Goal: Obtain resource: Download file/media

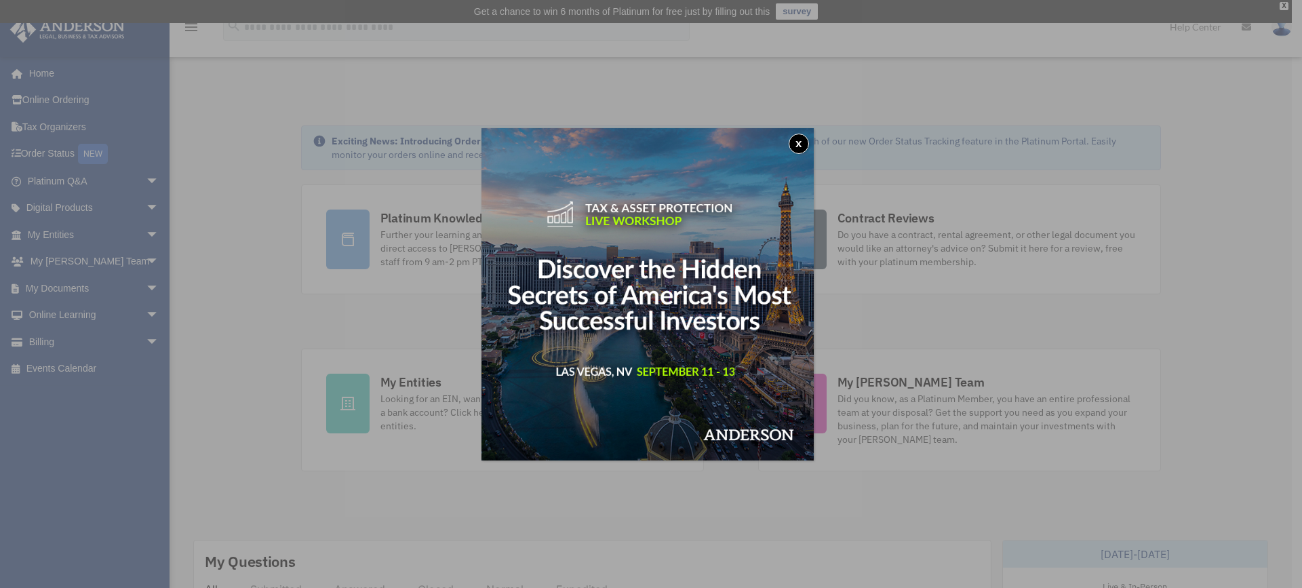
click at [809, 138] on button "x" at bounding box center [799, 144] width 20 height 20
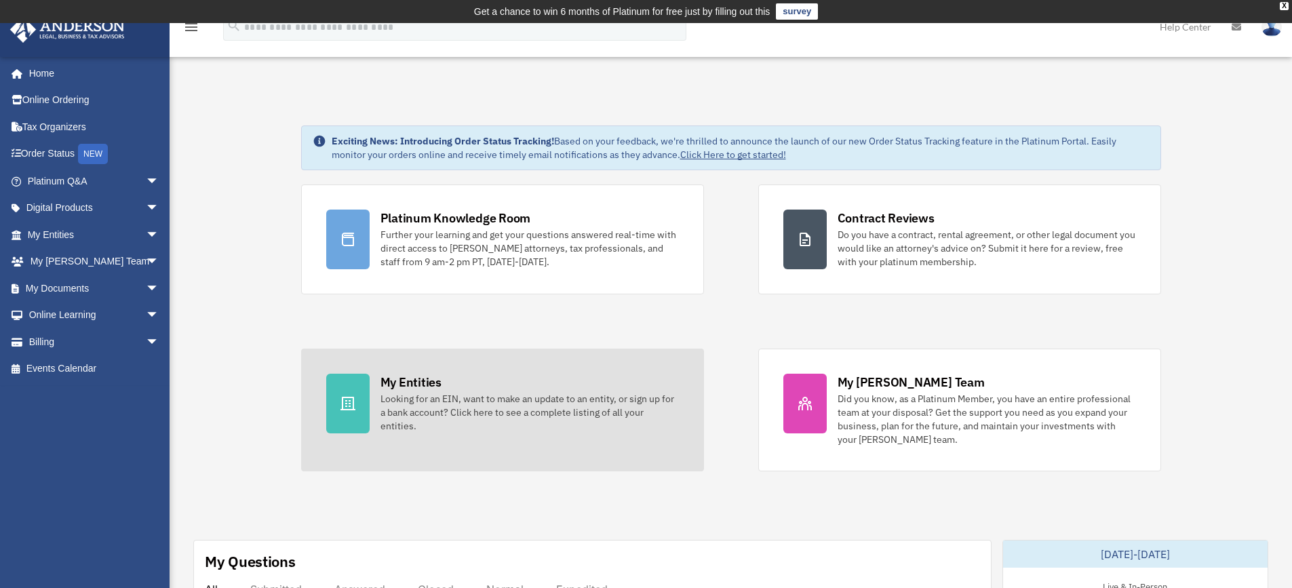
click at [408, 378] on div "My Entities" at bounding box center [410, 382] width 61 height 17
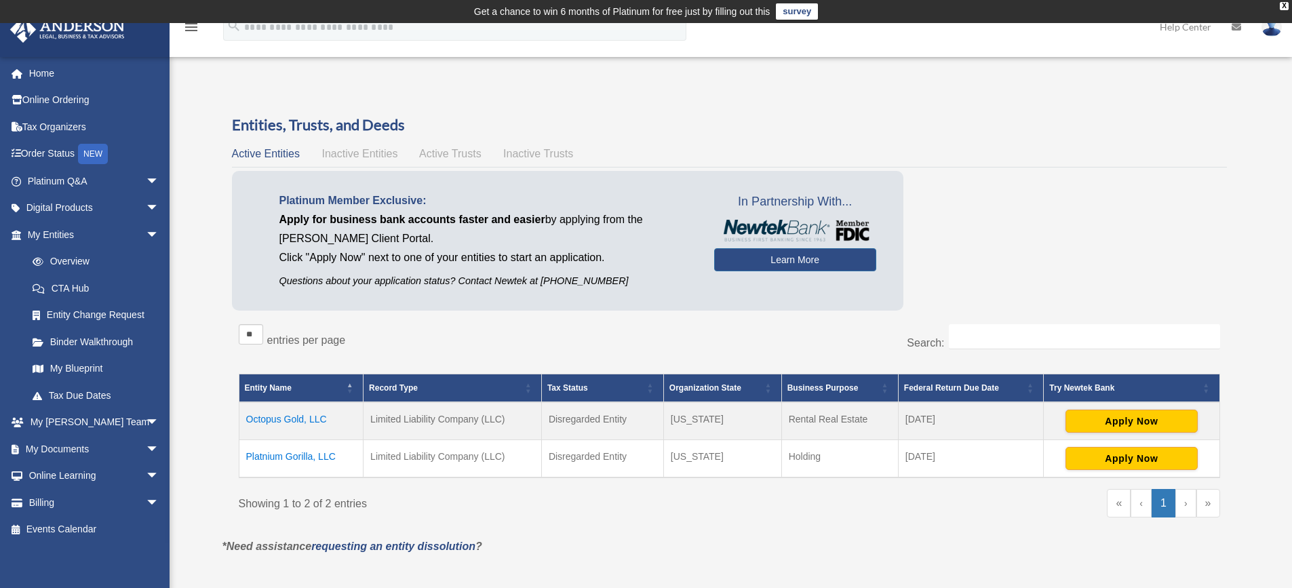
scroll to position [136, 0]
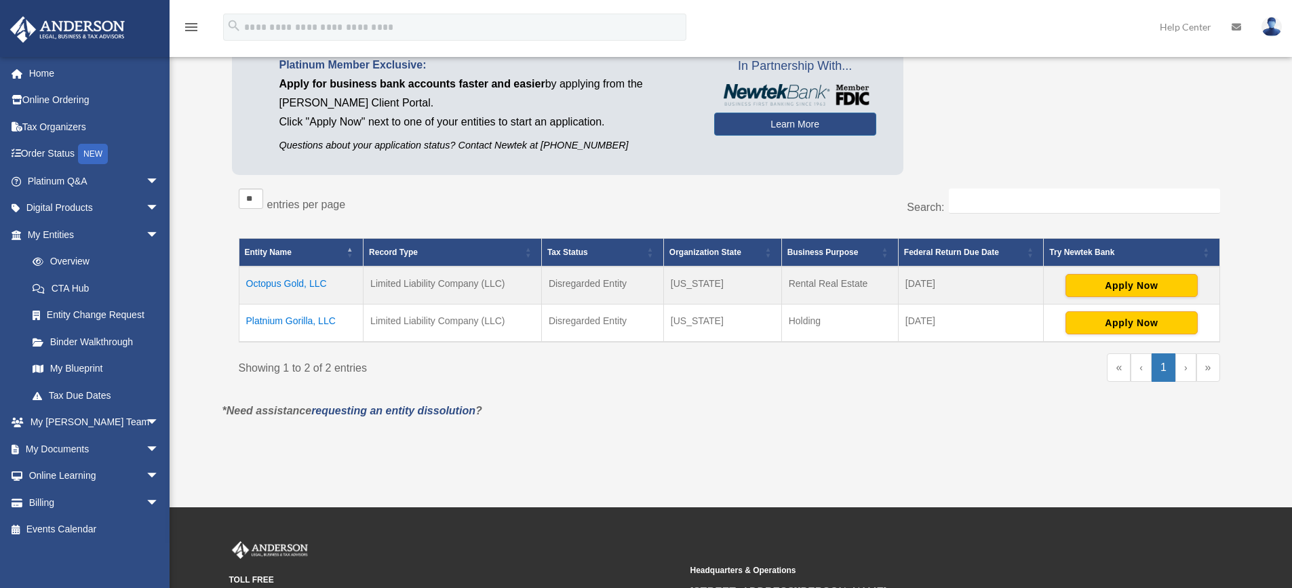
click at [308, 280] on td "Octopus Gold, LLC" at bounding box center [301, 286] width 125 height 38
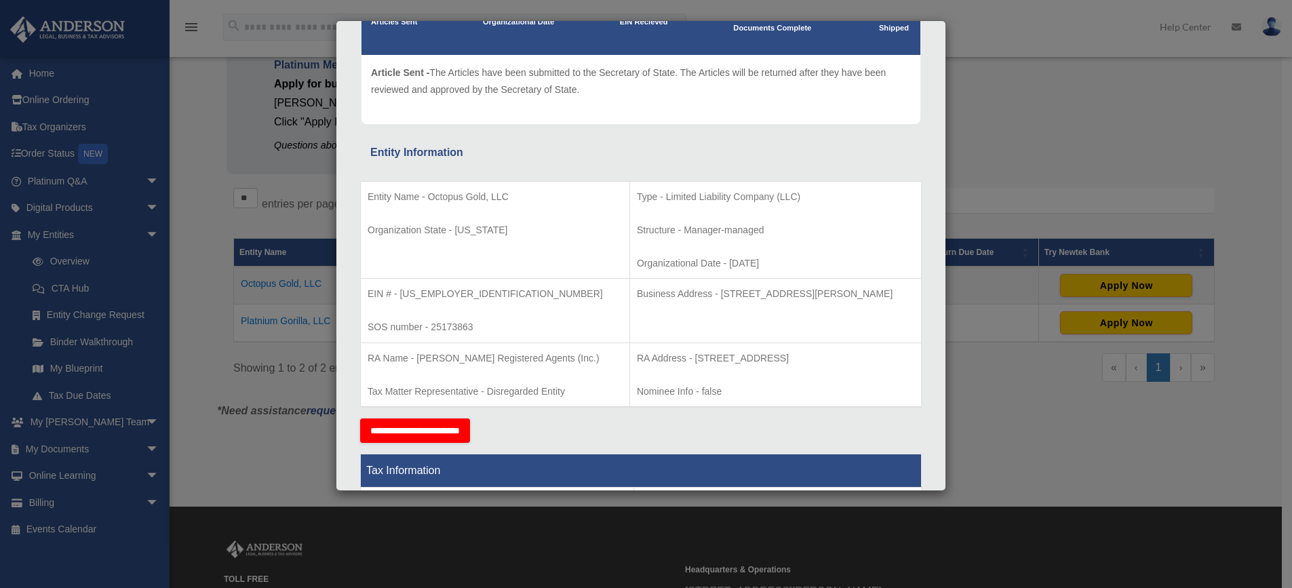
scroll to position [120, 0]
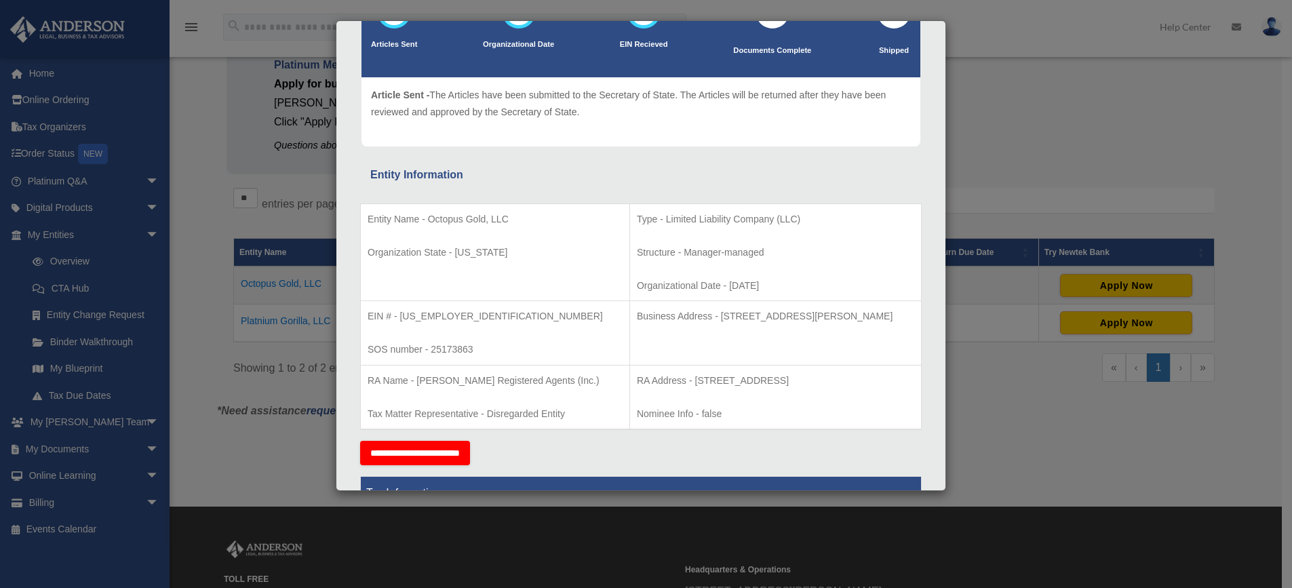
click at [276, 388] on div "Details × Articles Sent Organizational Date" at bounding box center [646, 294] width 1292 height 588
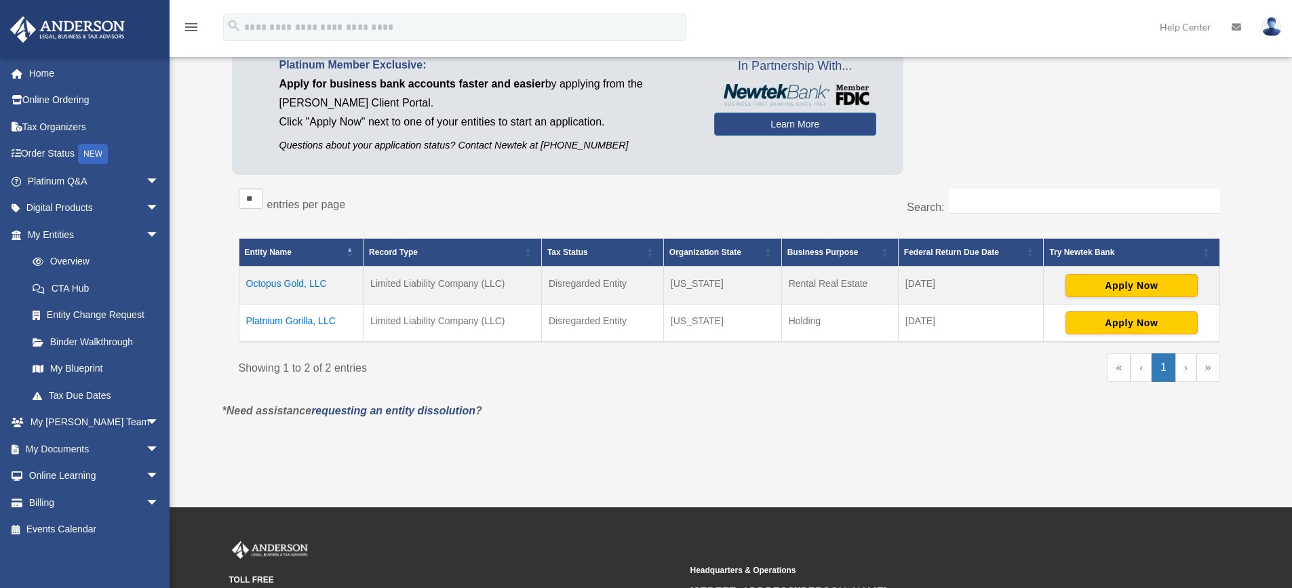
click at [315, 317] on td "Platnium Gorilla, LLC" at bounding box center [301, 323] width 125 height 38
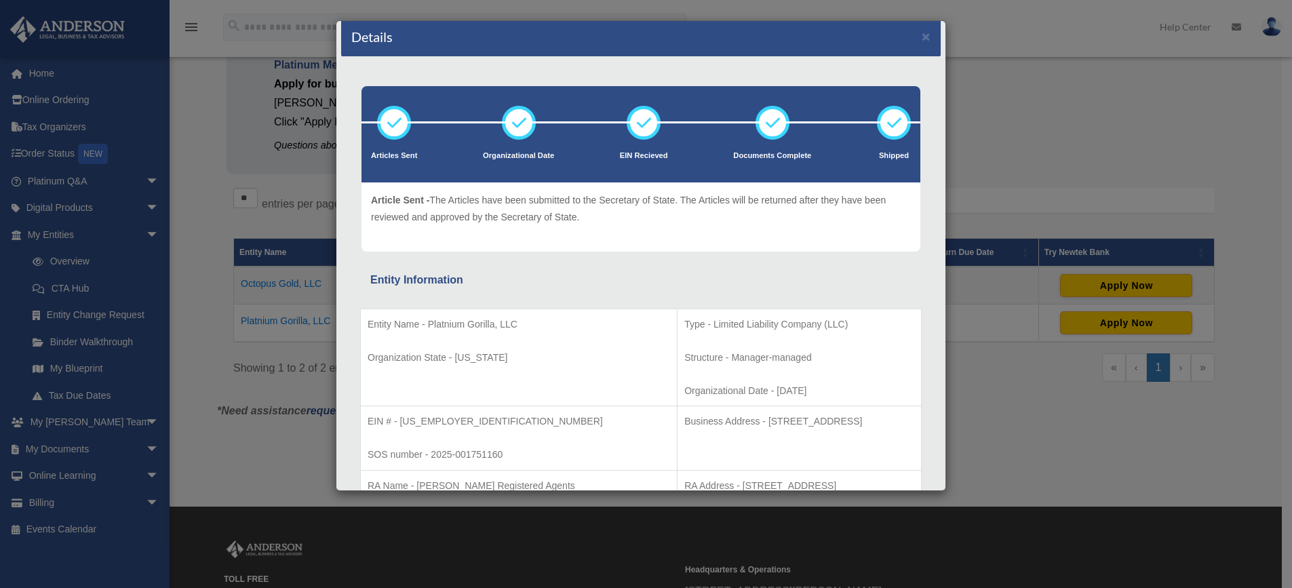
scroll to position [0, 0]
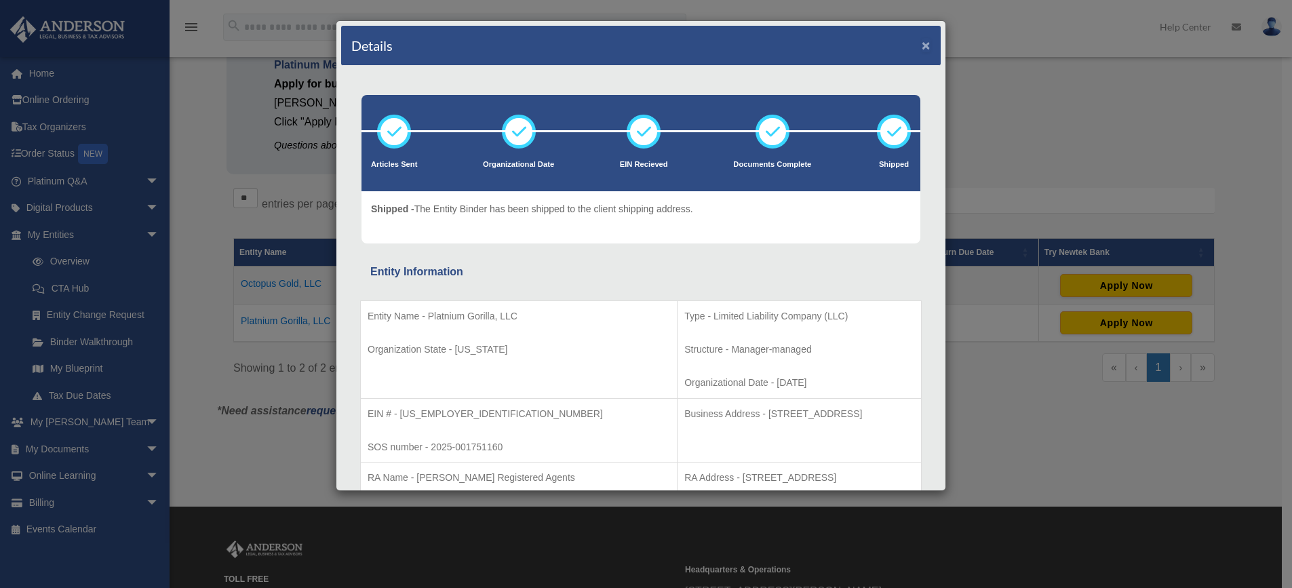
click at [922, 48] on button "×" at bounding box center [926, 45] width 9 height 14
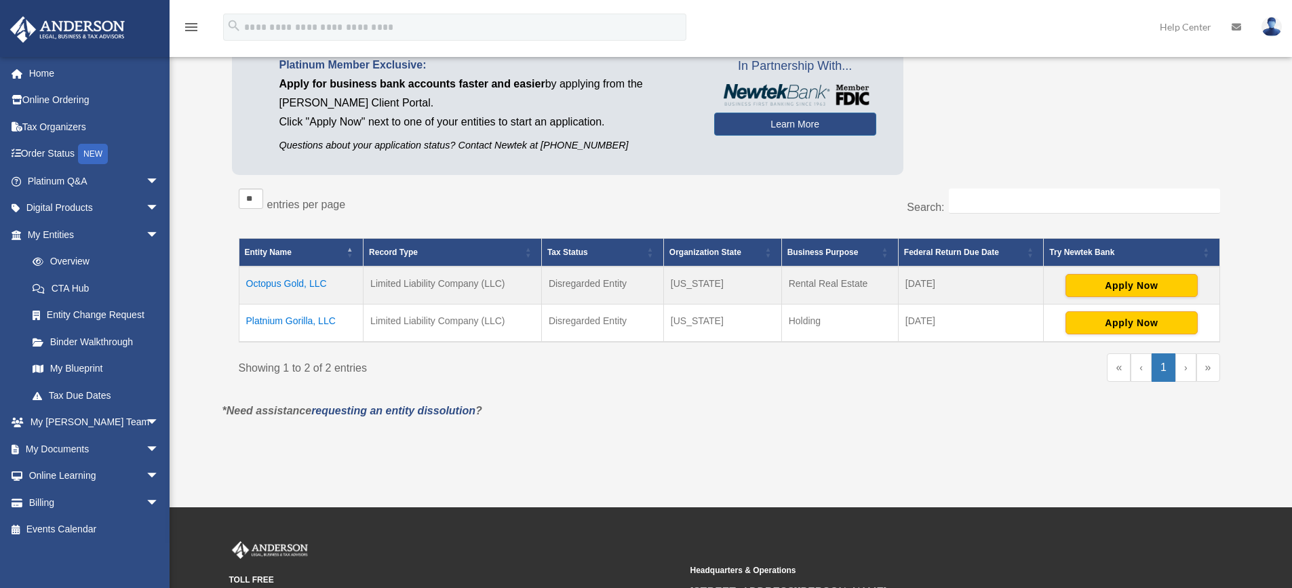
click at [281, 283] on td "Octopus Gold, LLC" at bounding box center [301, 286] width 125 height 38
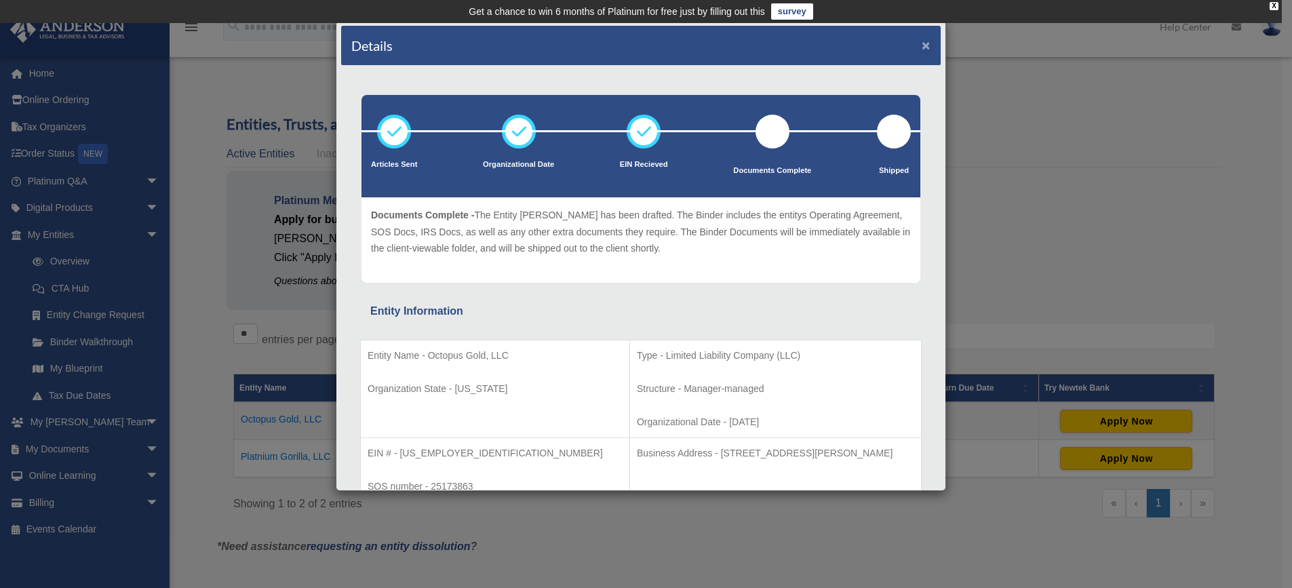
click at [922, 45] on button "×" at bounding box center [926, 45] width 9 height 14
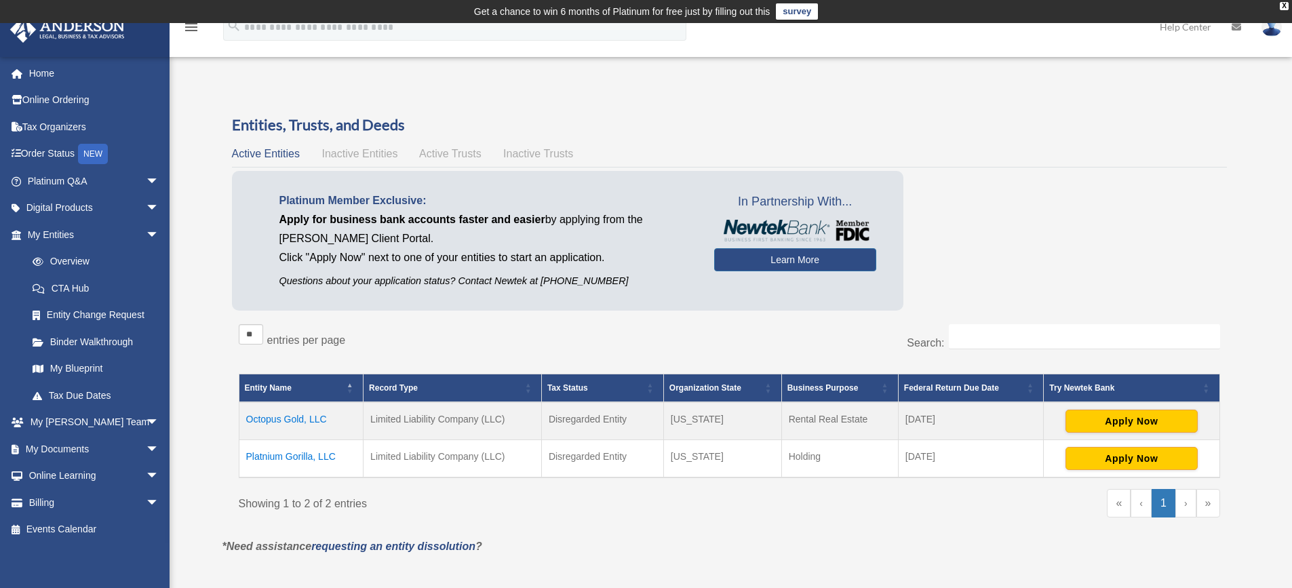
click at [379, 149] on span "Inactive Entities" at bounding box center [359, 154] width 76 height 12
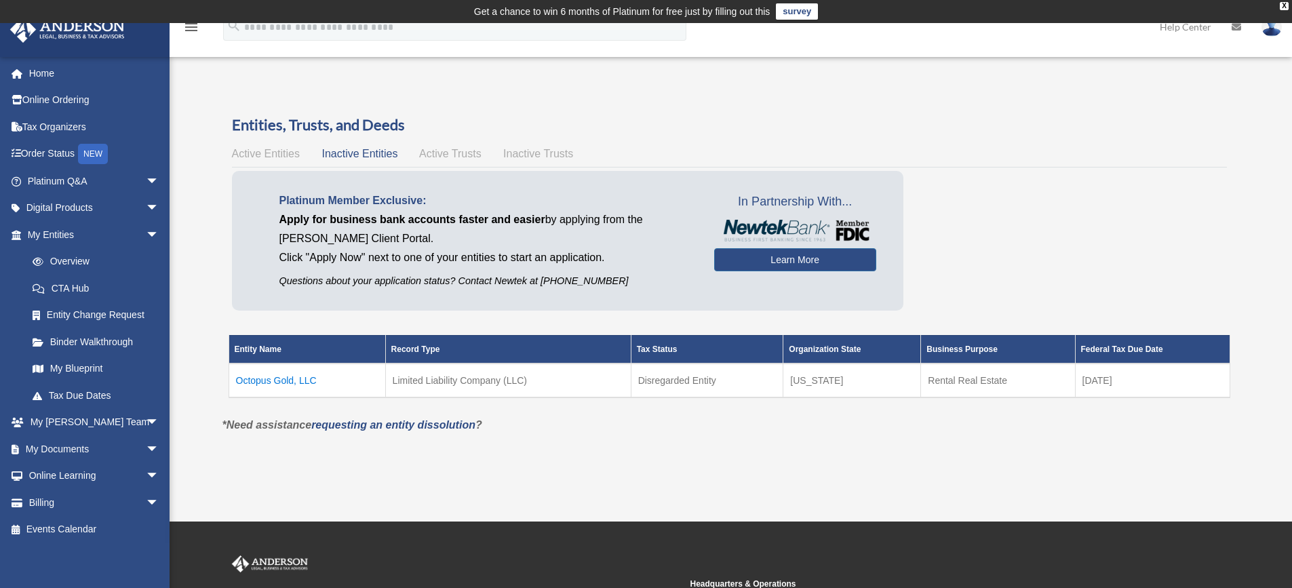
click at [273, 151] on span "Active Entities" at bounding box center [266, 154] width 68 height 12
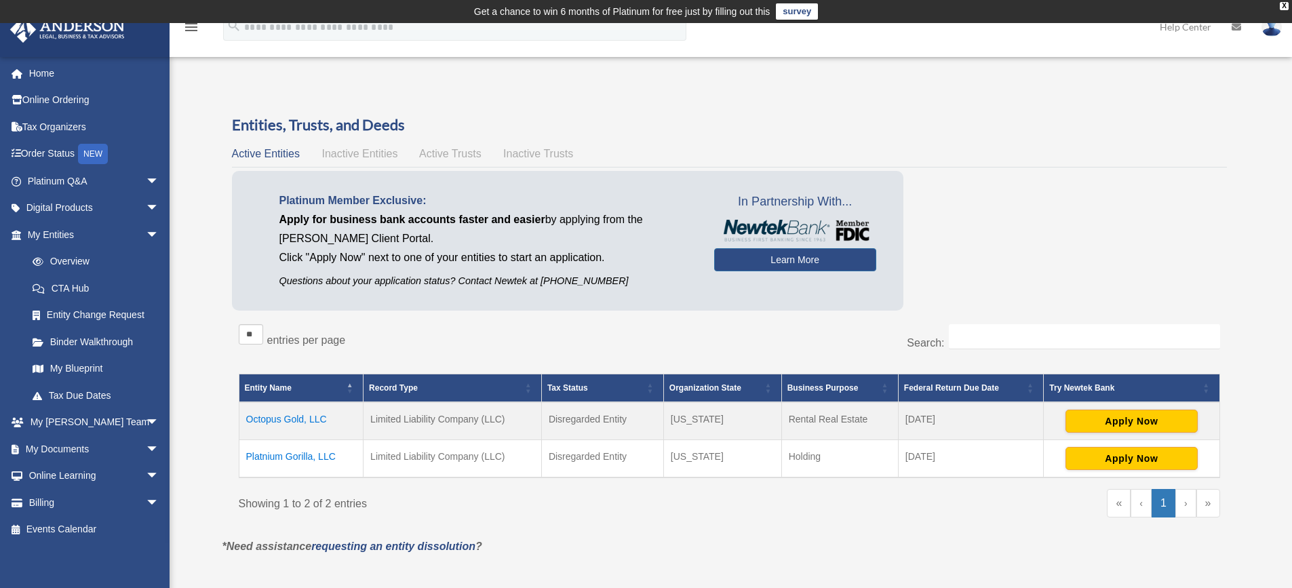
click at [455, 149] on span "Active Trusts" at bounding box center [450, 154] width 62 height 12
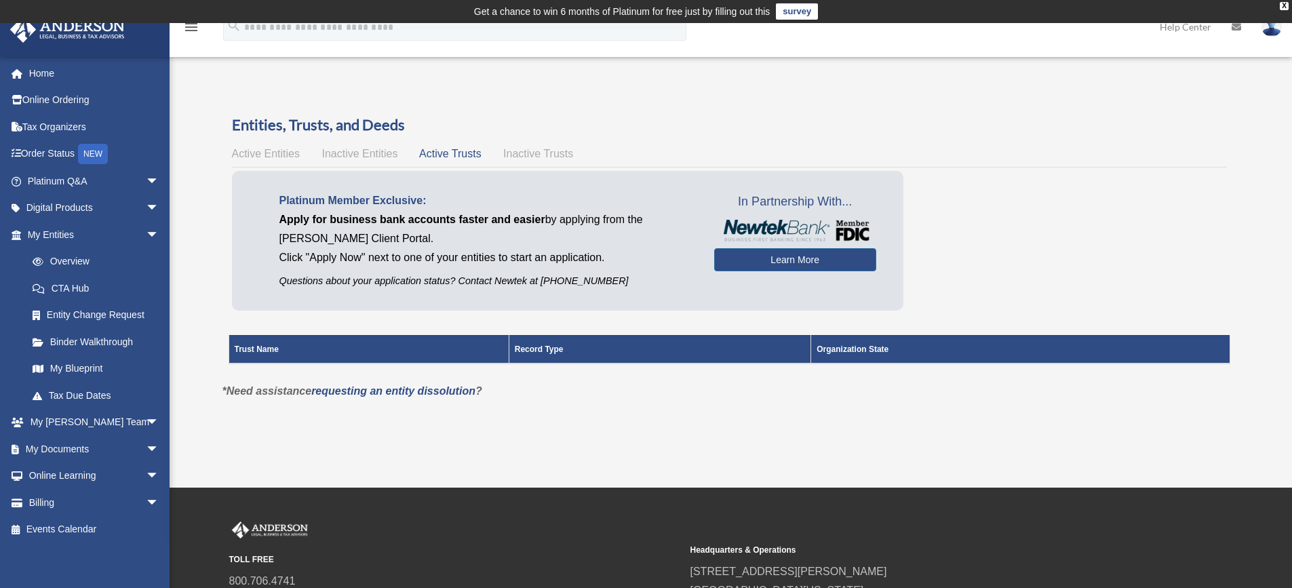
click at [534, 149] on span "Inactive Trusts" at bounding box center [538, 154] width 70 height 12
click at [279, 161] on div "Active Entities Inactive Entities Active Trusts Inactive Trusts" at bounding box center [729, 153] width 995 height 19
click at [276, 155] on span "Active Entities" at bounding box center [266, 154] width 68 height 12
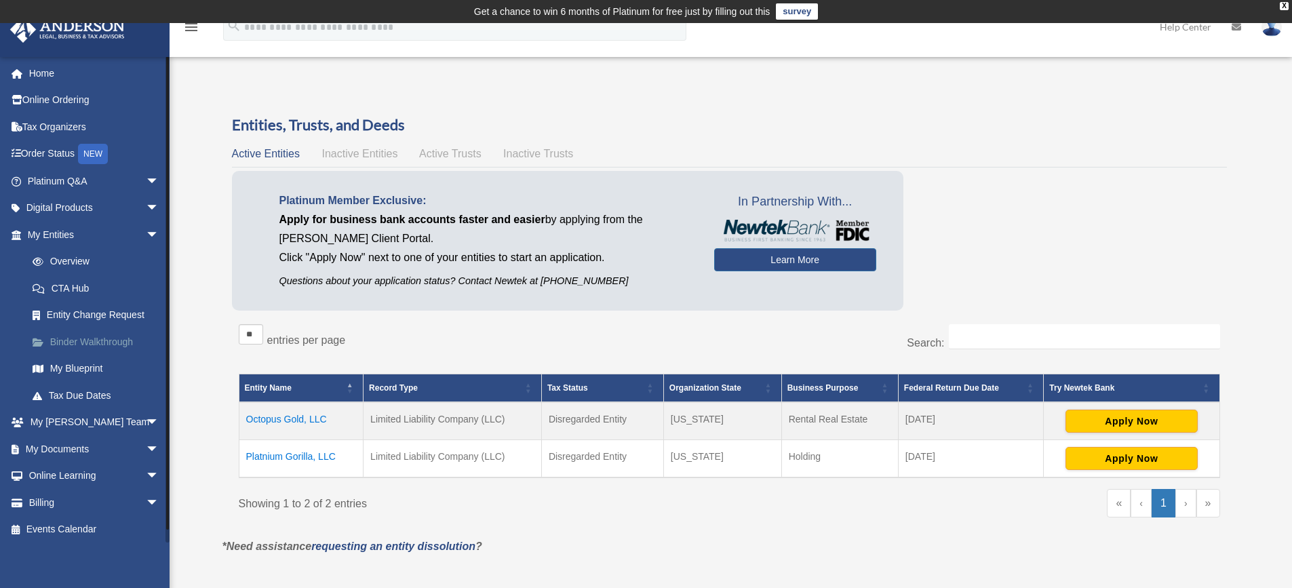
click at [100, 340] on link "Binder Walkthrough" at bounding box center [99, 341] width 161 height 27
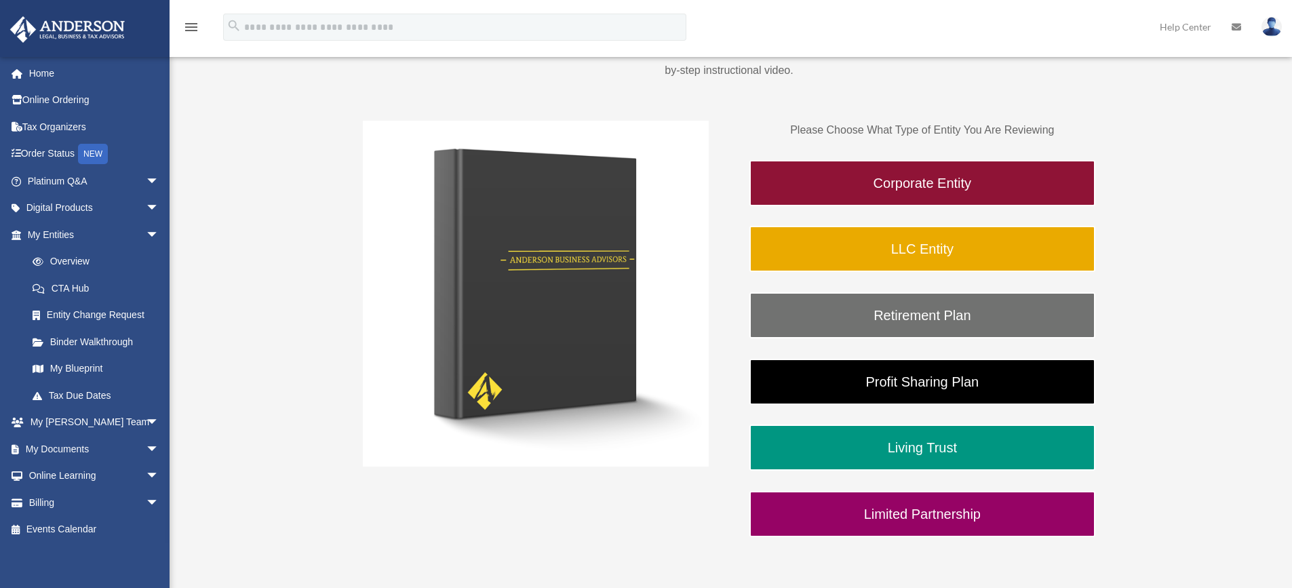
scroll to position [226, 0]
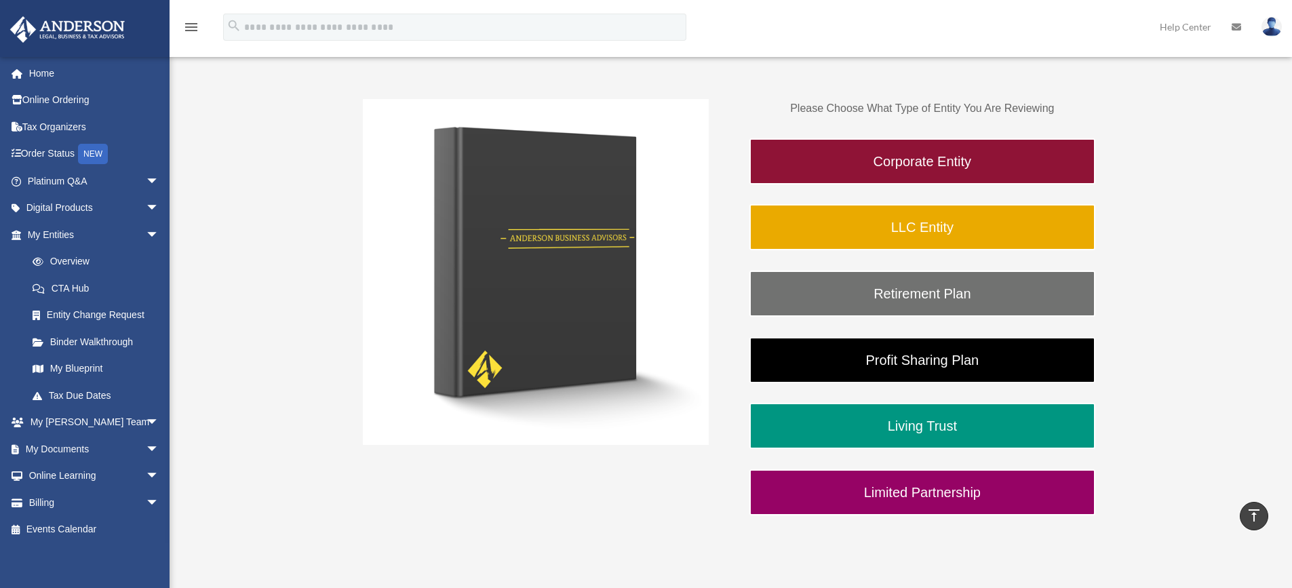
click at [834, 201] on div "Please Choose What Type of Entity You Are Reviewing Corporate Entity LLC Entity…" at bounding box center [922, 307] width 346 height 416
click at [833, 222] on link "LLC Entity" at bounding box center [922, 227] width 346 height 46
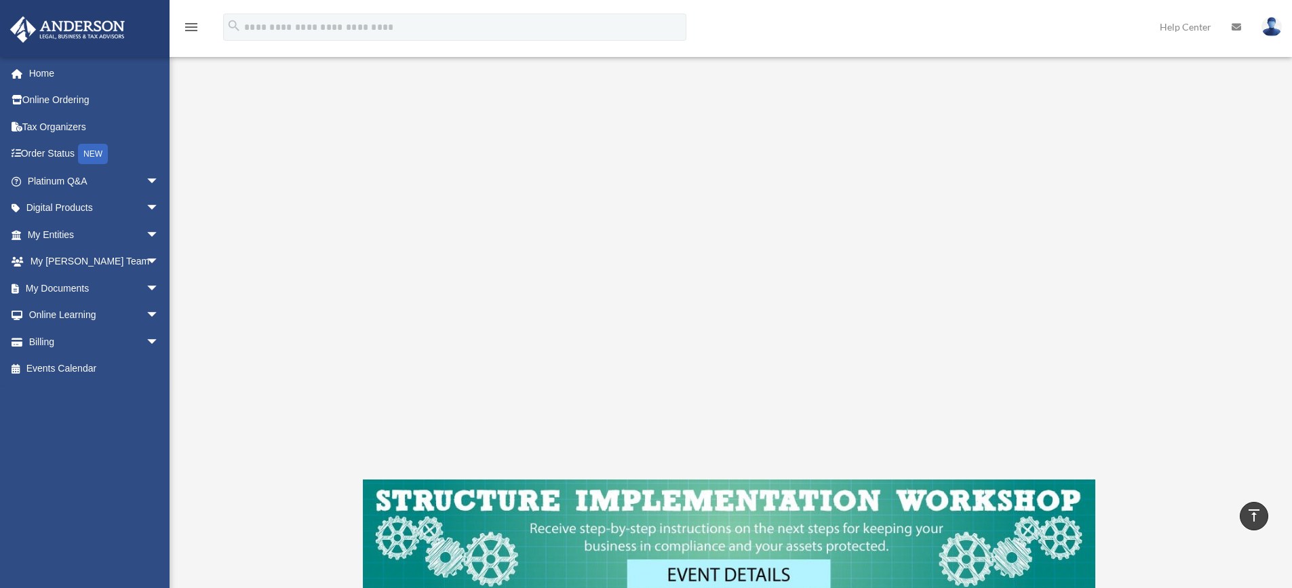
scroll to position [203, 0]
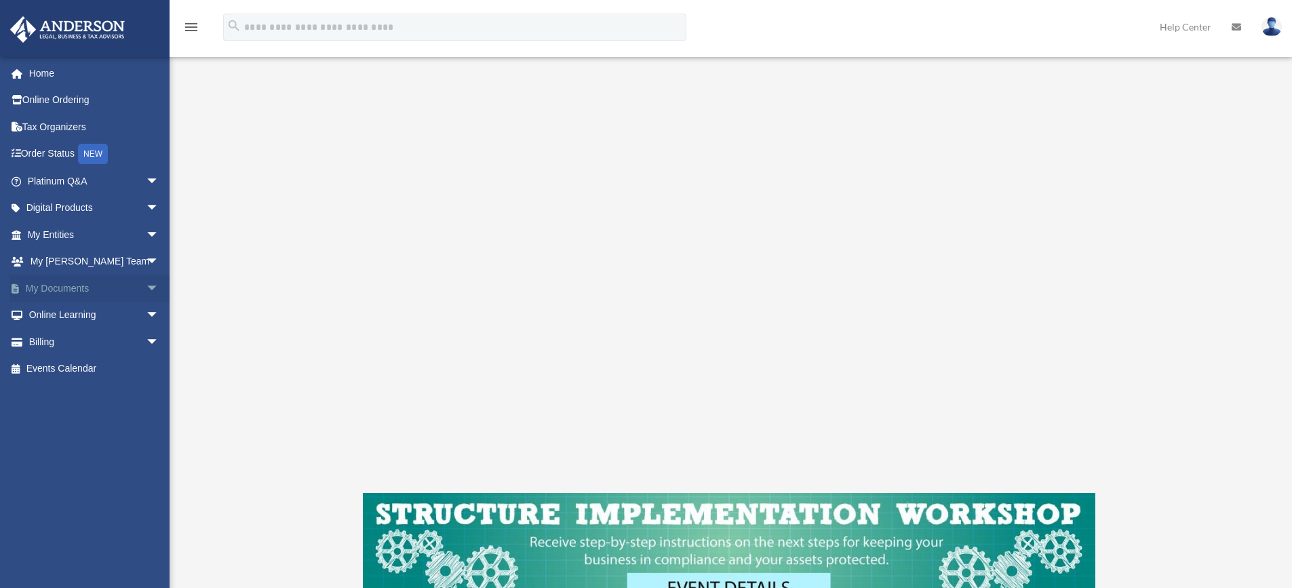
click at [146, 289] on span "arrow_drop_down" at bounding box center [159, 289] width 27 height 28
click at [51, 340] on link "Meeting Minutes" at bounding box center [99, 341] width 161 height 27
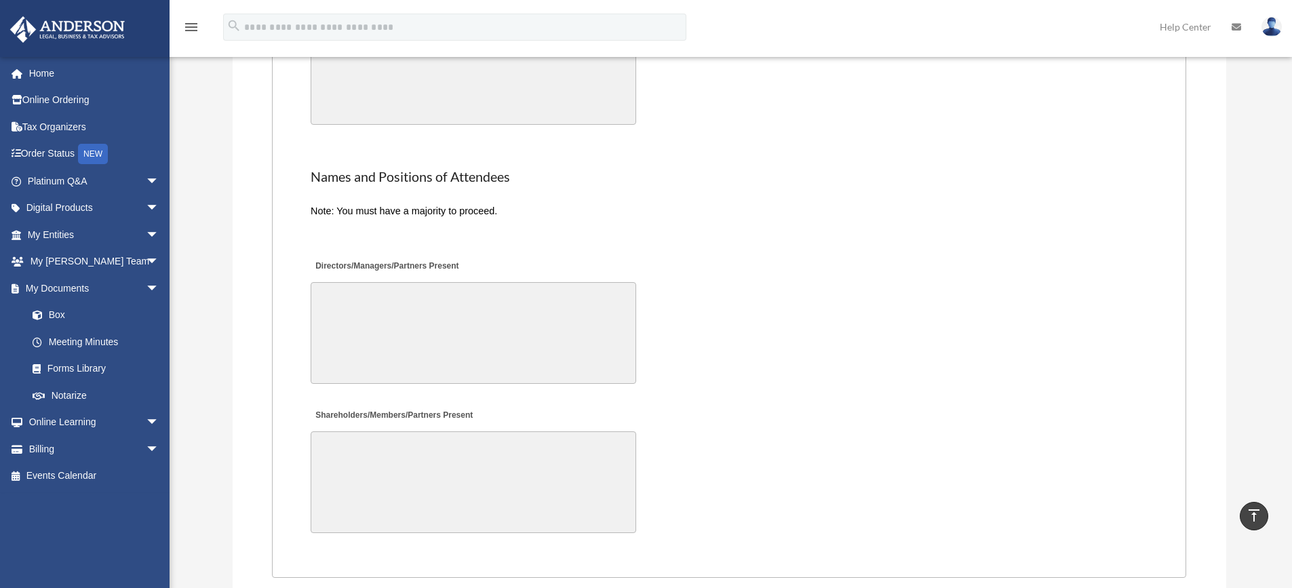
scroll to position [2645, 0]
click at [58, 317] on link "Box" at bounding box center [99, 315] width 161 height 27
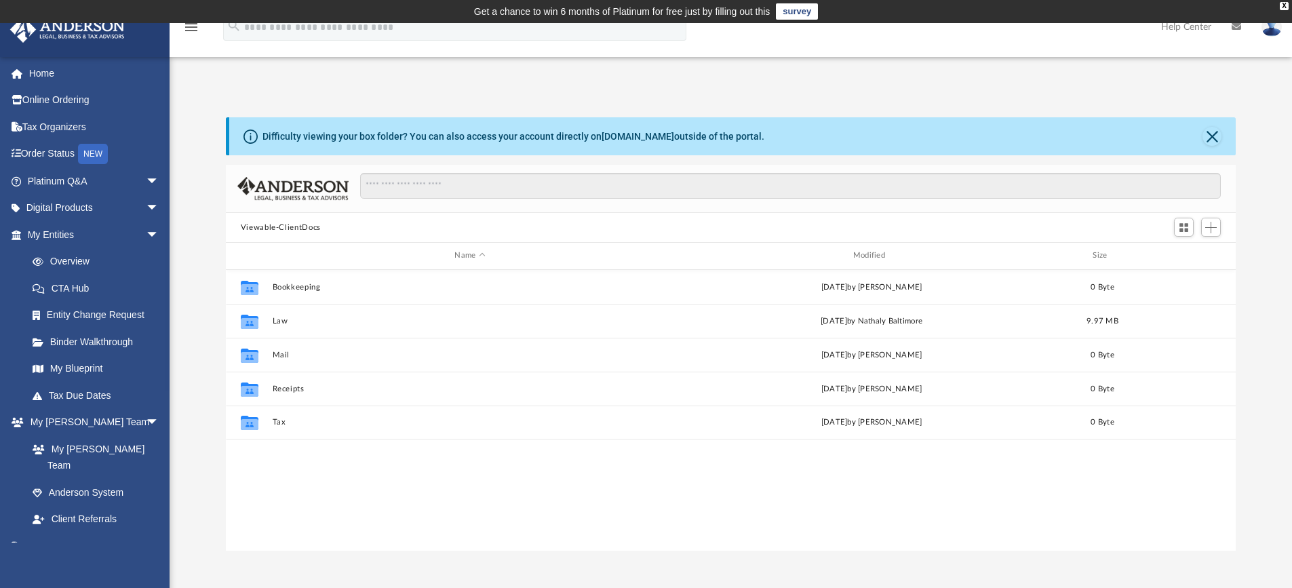
scroll to position [298, 1000]
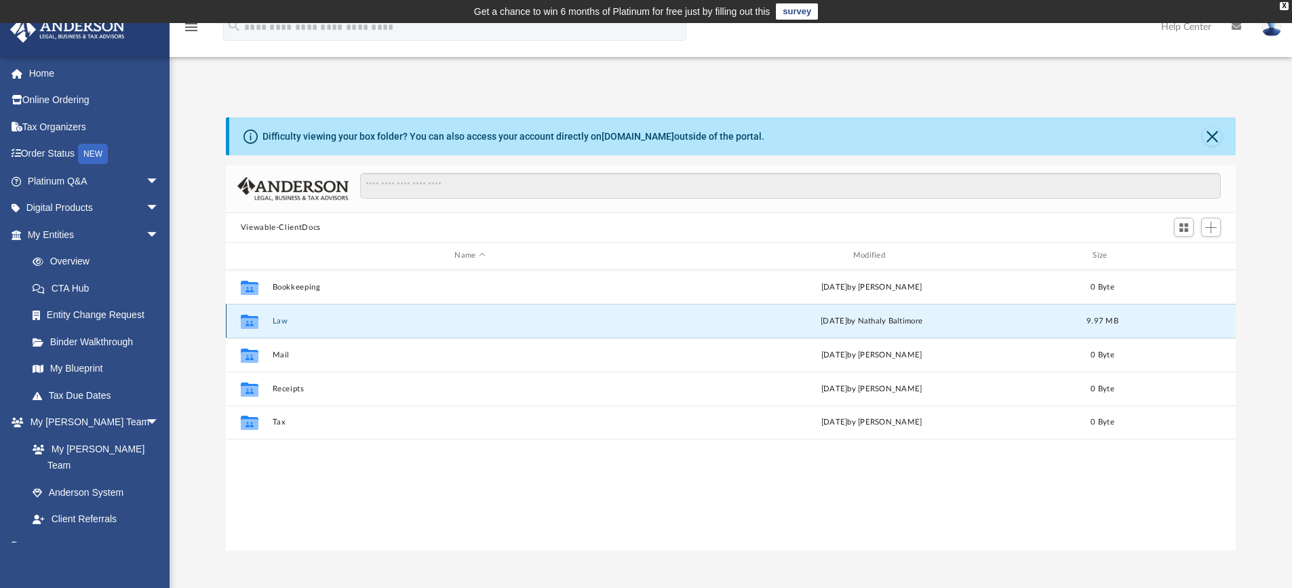
click at [281, 323] on button "Law" at bounding box center [469, 321] width 395 height 9
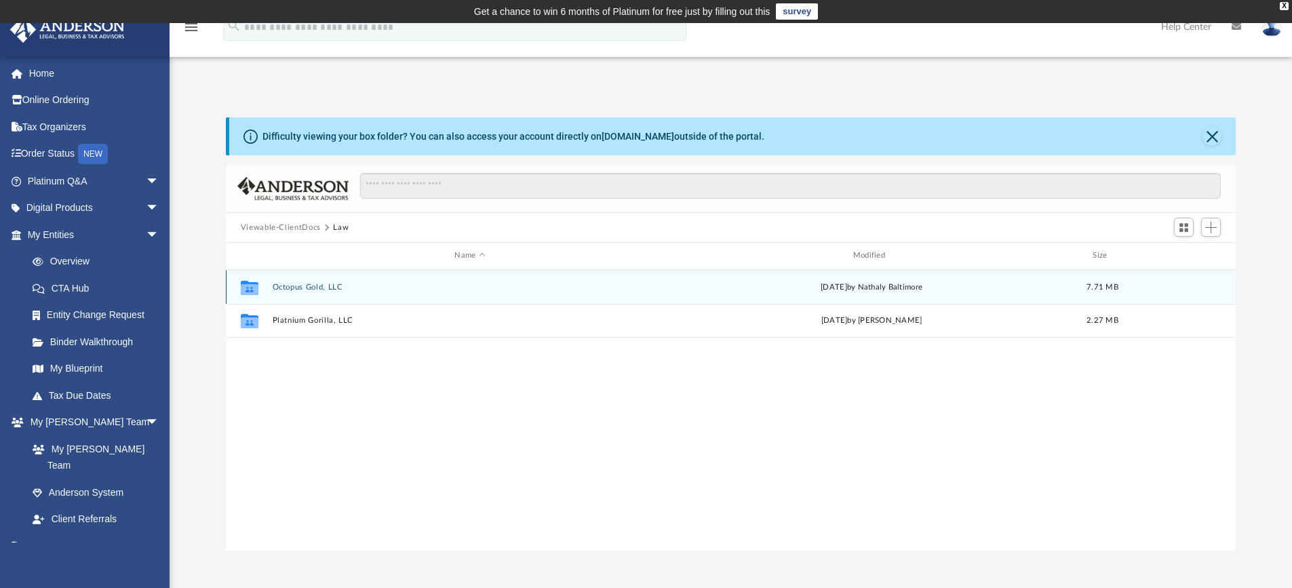
click at [294, 288] on button "Octopus Gold, LLC" at bounding box center [469, 287] width 395 height 9
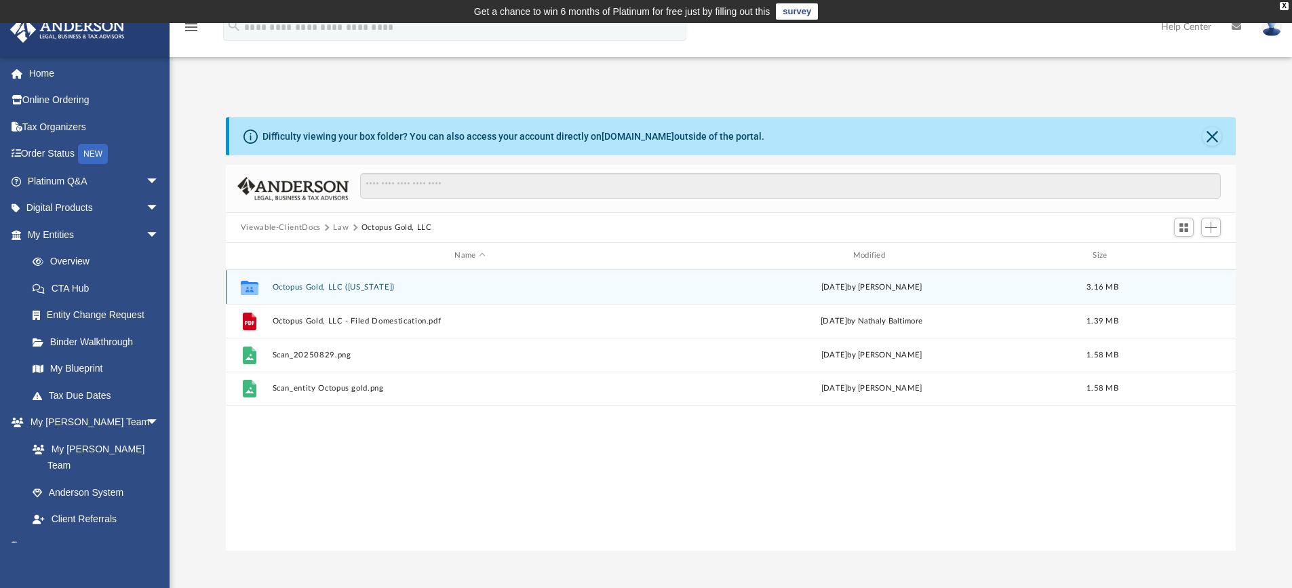
click at [283, 283] on button "Octopus Gold, LLC (Florida)" at bounding box center [469, 287] width 395 height 9
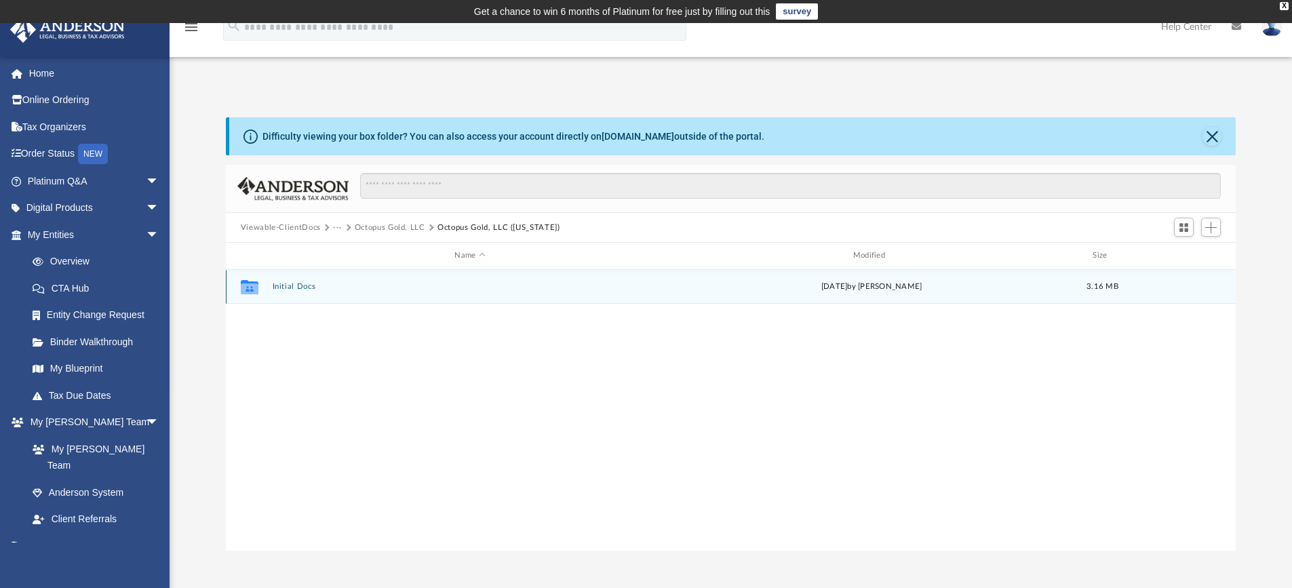
click at [290, 290] on button "Initial Docs" at bounding box center [469, 286] width 395 height 9
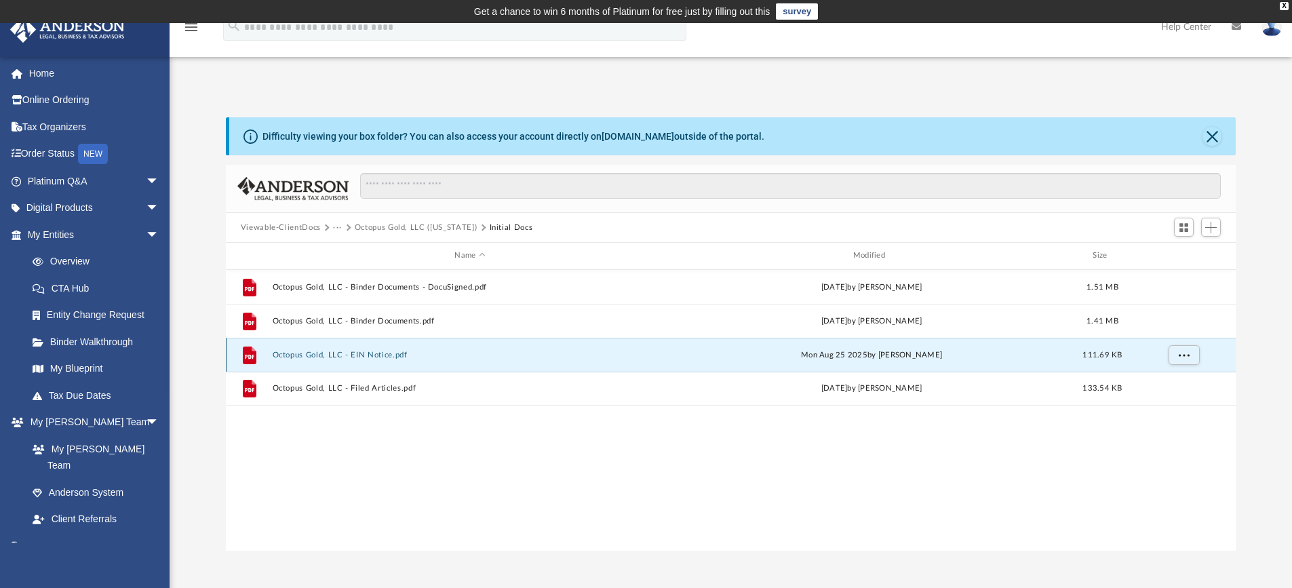
click at [325, 353] on button "Octopus Gold, LLC - EIN Notice.pdf" at bounding box center [469, 355] width 395 height 9
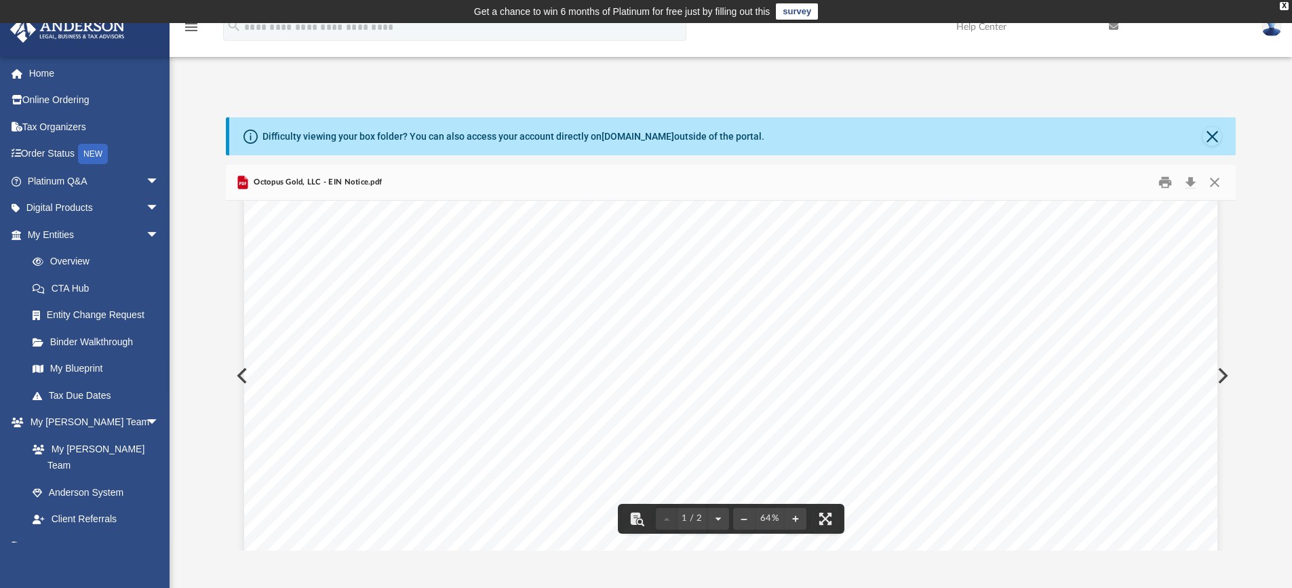
scroll to position [610, 0]
click at [1219, 180] on button "Close" at bounding box center [1214, 182] width 24 height 21
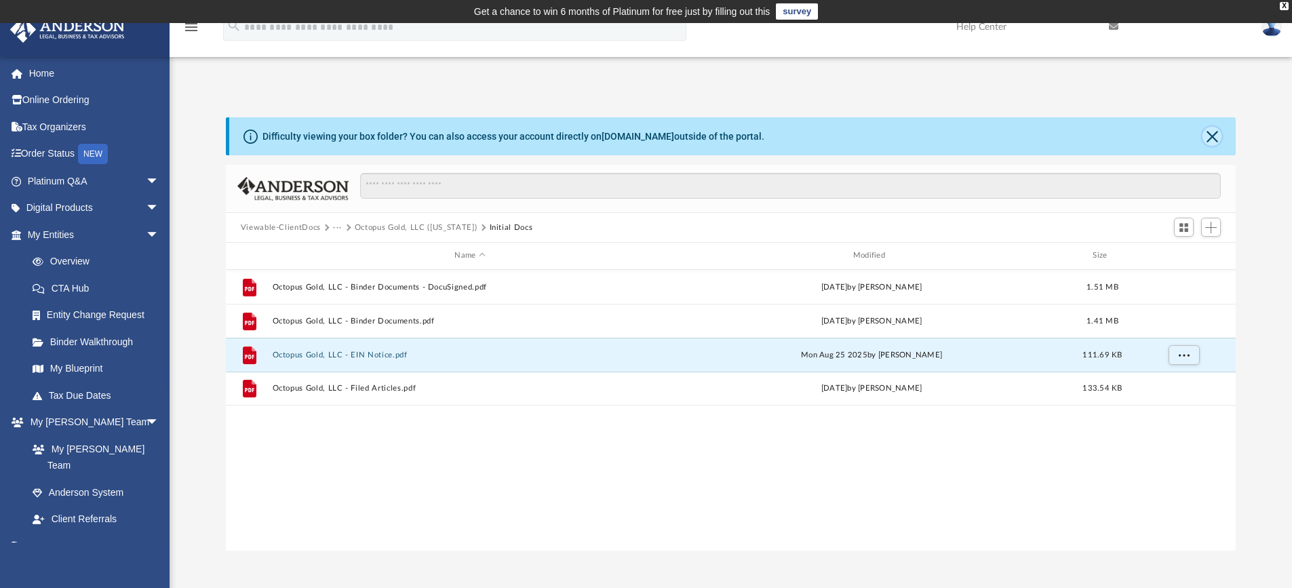
click at [1220, 134] on button "Close" at bounding box center [1211, 136] width 19 height 19
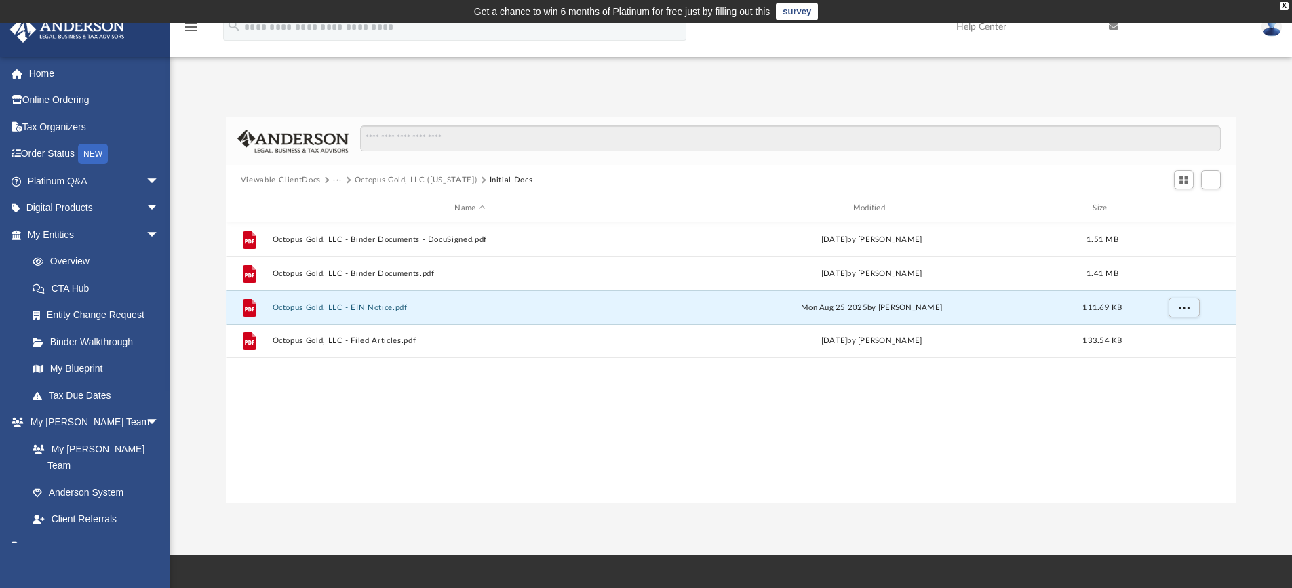
click at [272, 180] on button "Viewable-ClientDocs" at bounding box center [281, 180] width 80 height 12
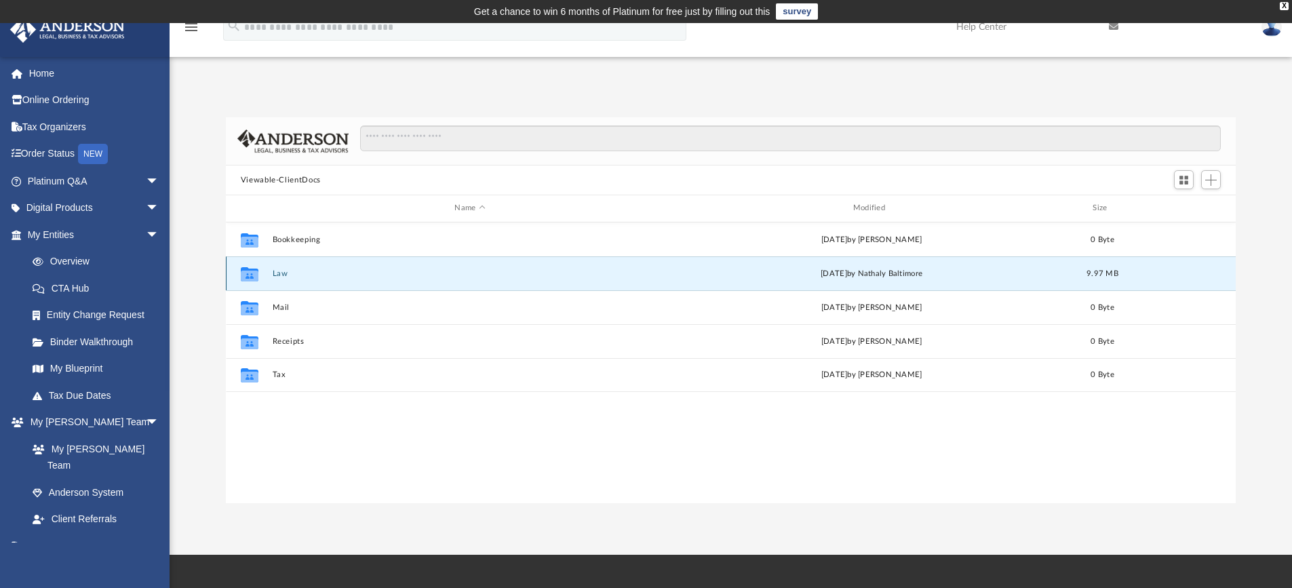
click at [283, 277] on button "Law" at bounding box center [469, 273] width 395 height 9
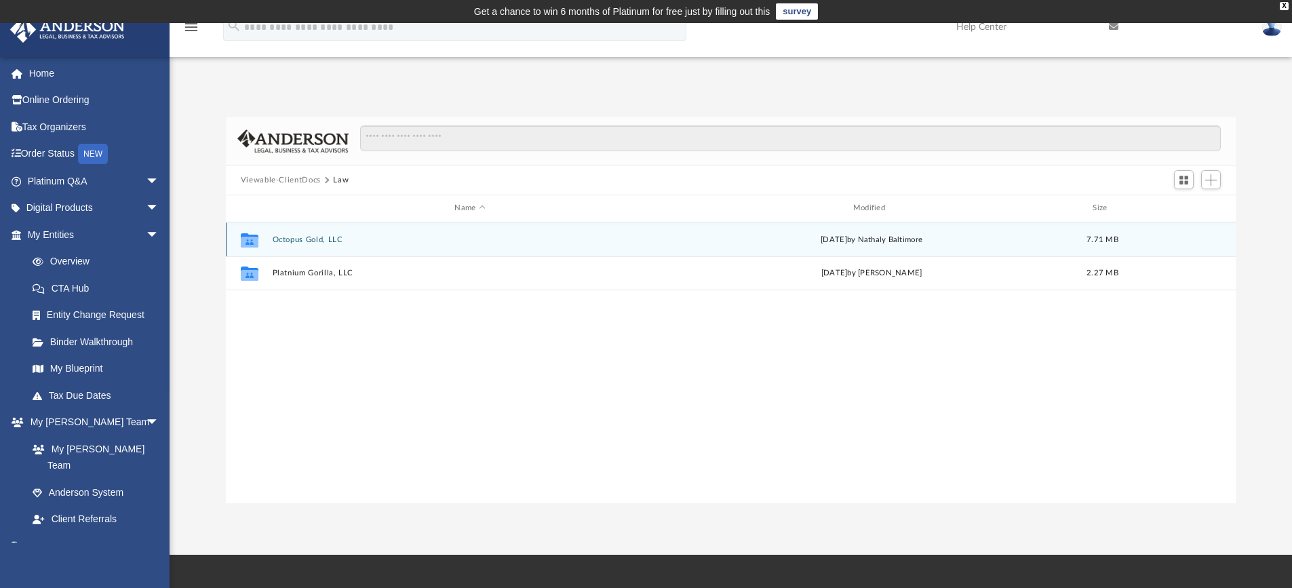
click at [302, 233] on div "Collaborated Folder Octopus Gold, LLC yesterday by Nathaly Baltimore 7.71 MB" at bounding box center [731, 239] width 1010 height 34
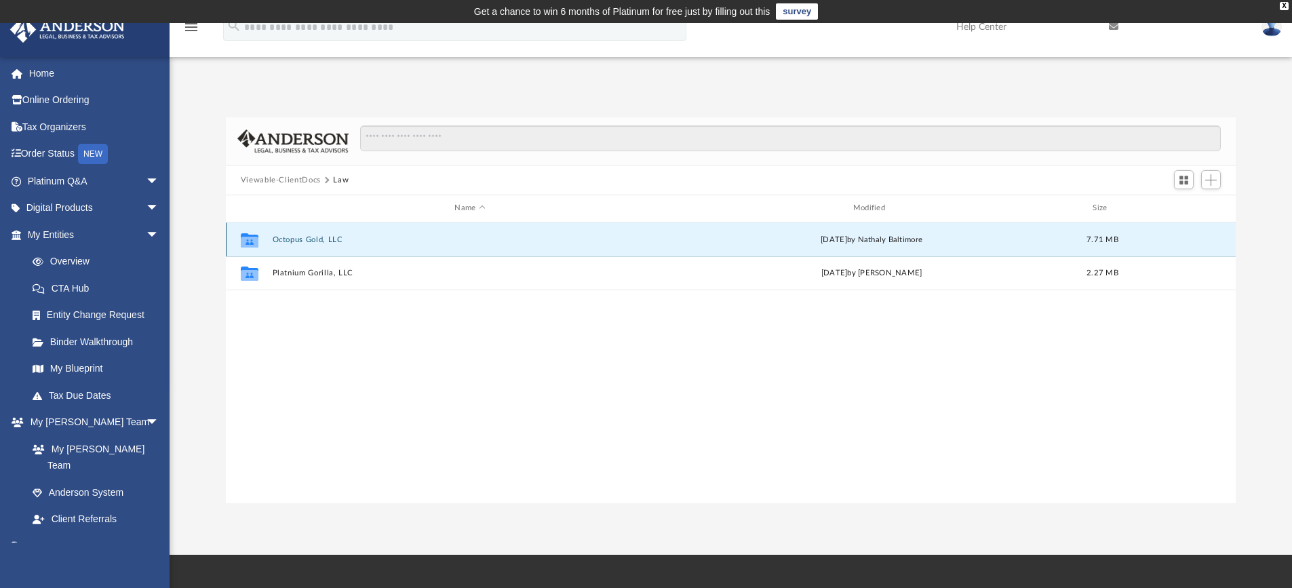
click at [309, 236] on button "Octopus Gold, LLC" at bounding box center [469, 239] width 395 height 9
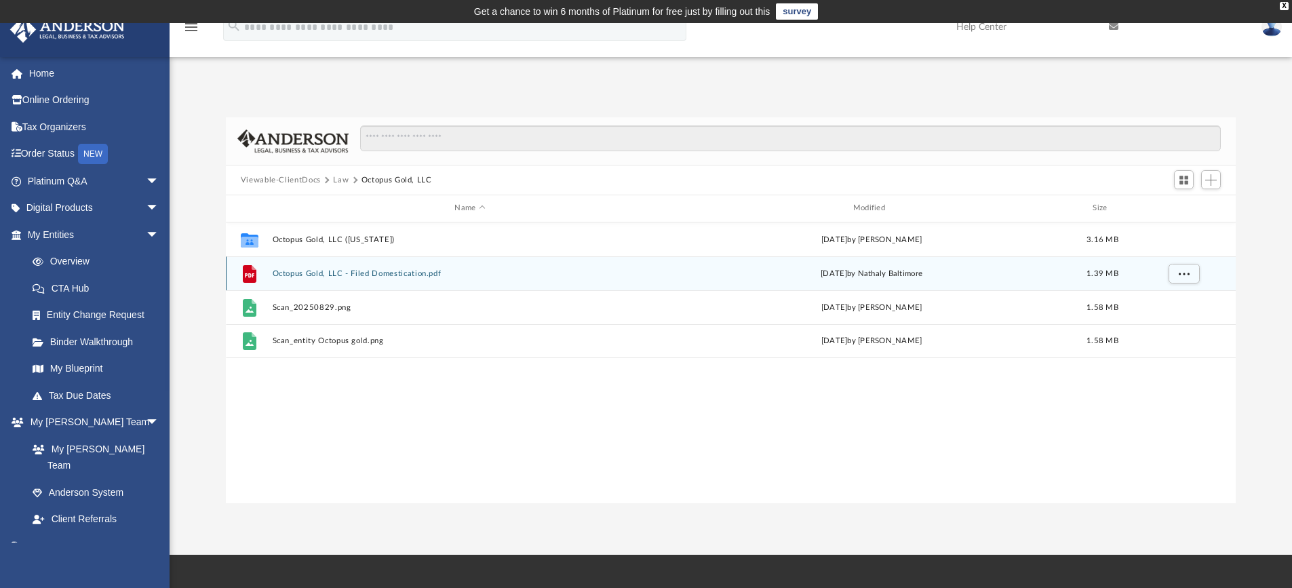
click at [304, 271] on button "Octopus Gold, LLC - Filed Domestication.pdf" at bounding box center [469, 273] width 395 height 9
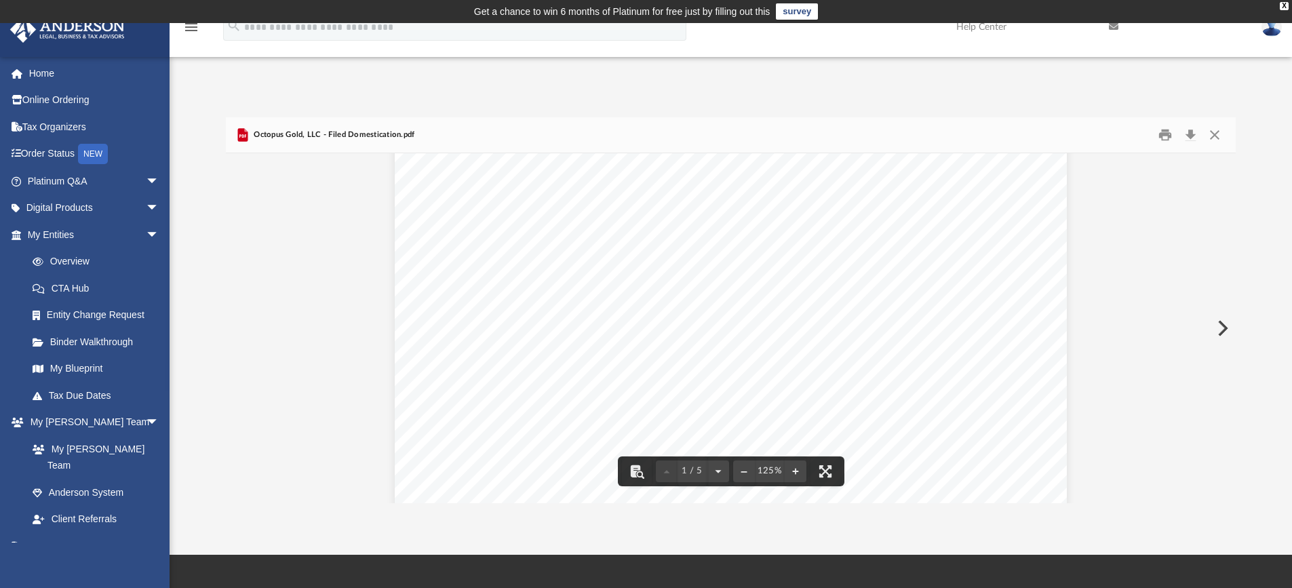
scroll to position [0, 0]
click at [1188, 134] on button "Download" at bounding box center [1190, 135] width 24 height 21
click at [1221, 134] on button "Close" at bounding box center [1214, 135] width 24 height 21
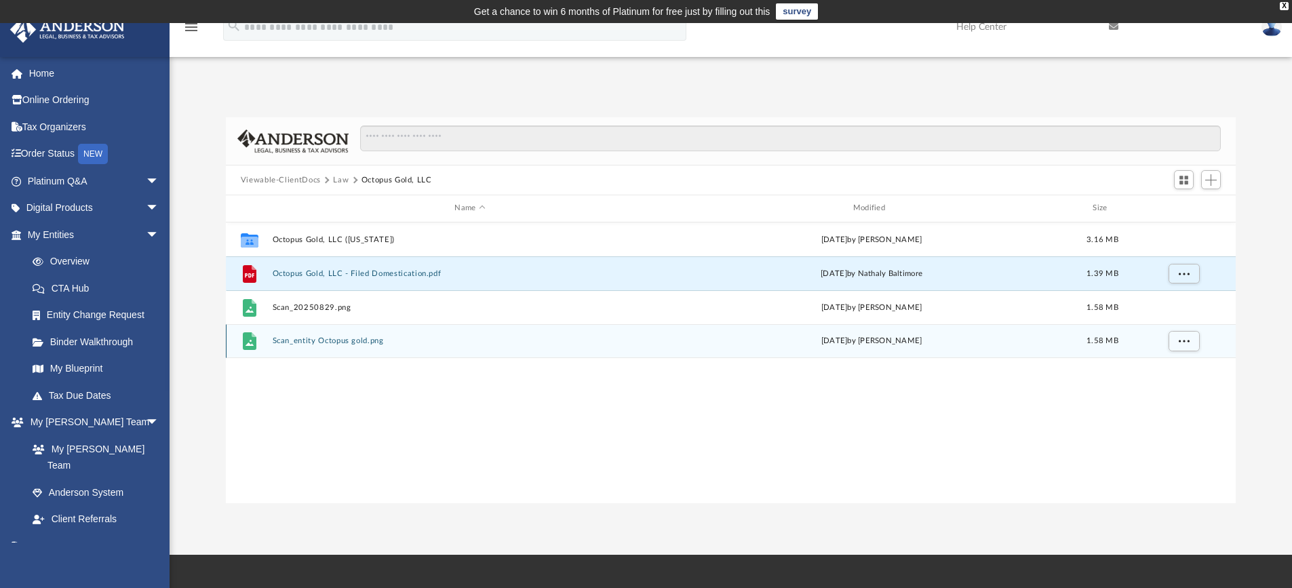
click at [359, 342] on button "Scan_entity Octopus gold.png" at bounding box center [469, 340] width 395 height 9
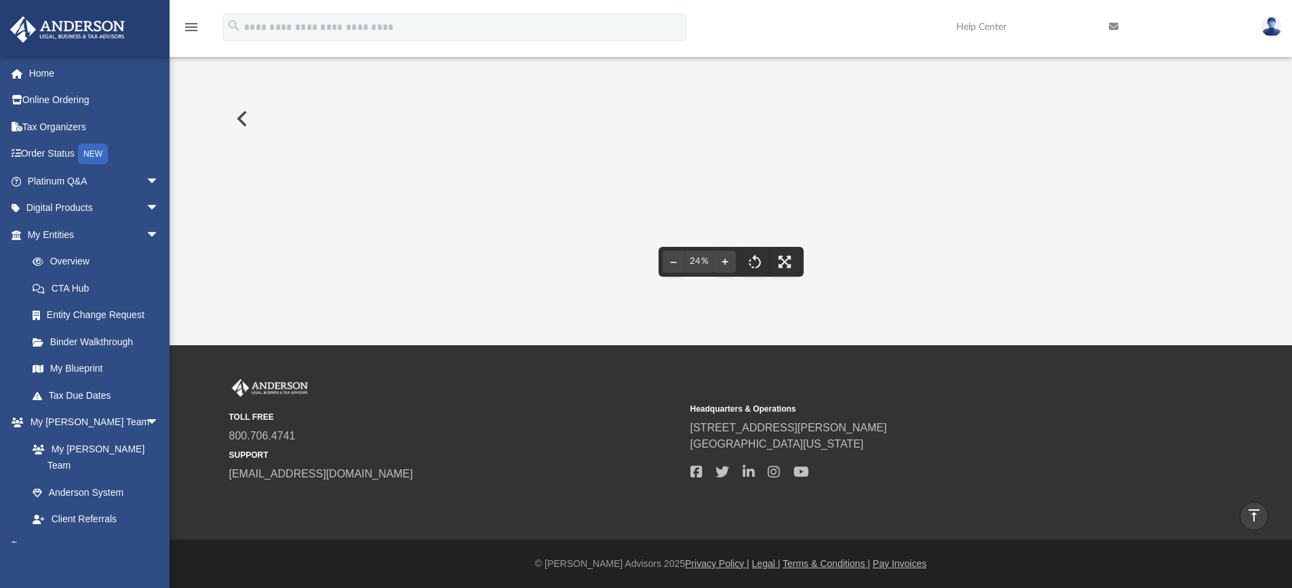
scroll to position [0, 0]
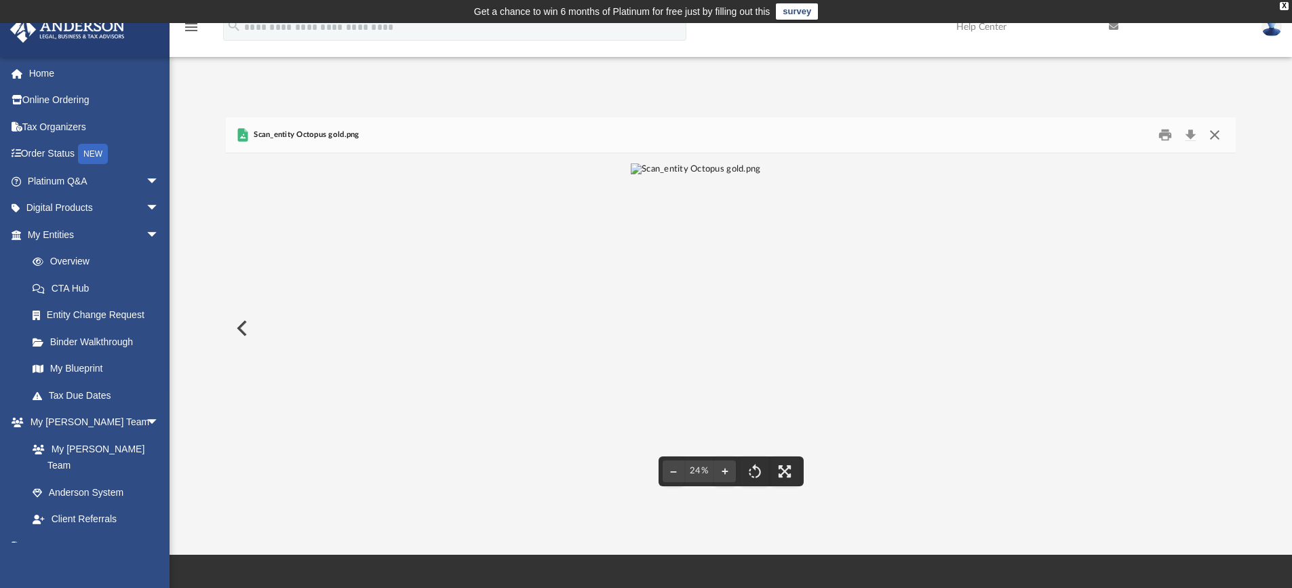
click at [1218, 139] on button "Close" at bounding box center [1214, 135] width 24 height 21
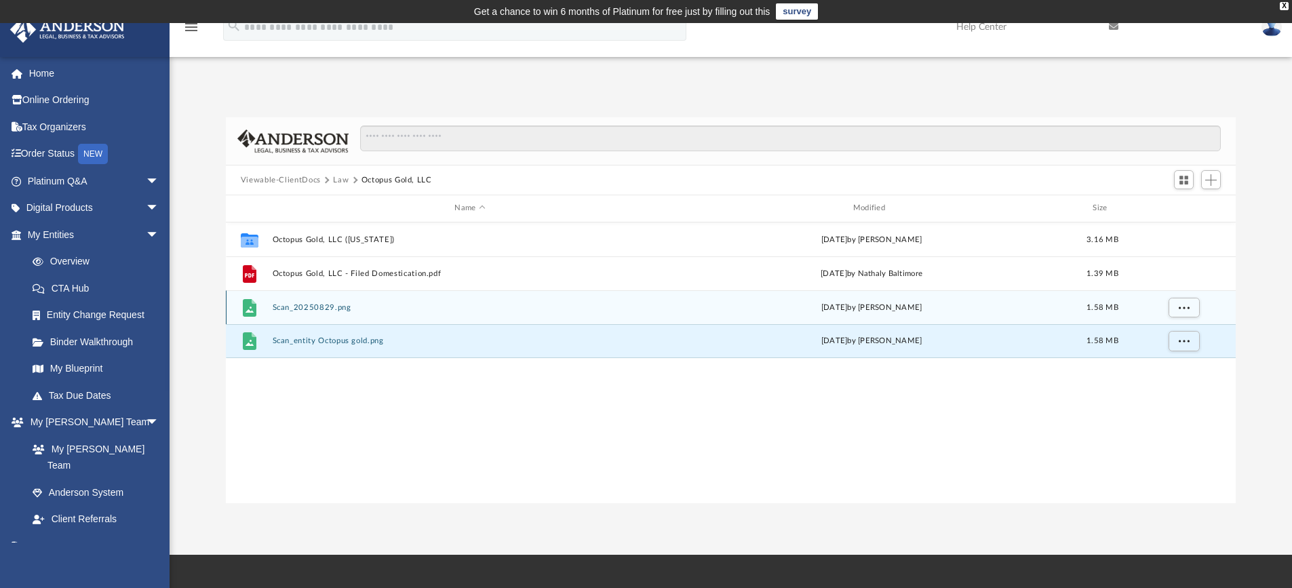
click at [304, 306] on button "Scan_20250829.png" at bounding box center [469, 307] width 395 height 9
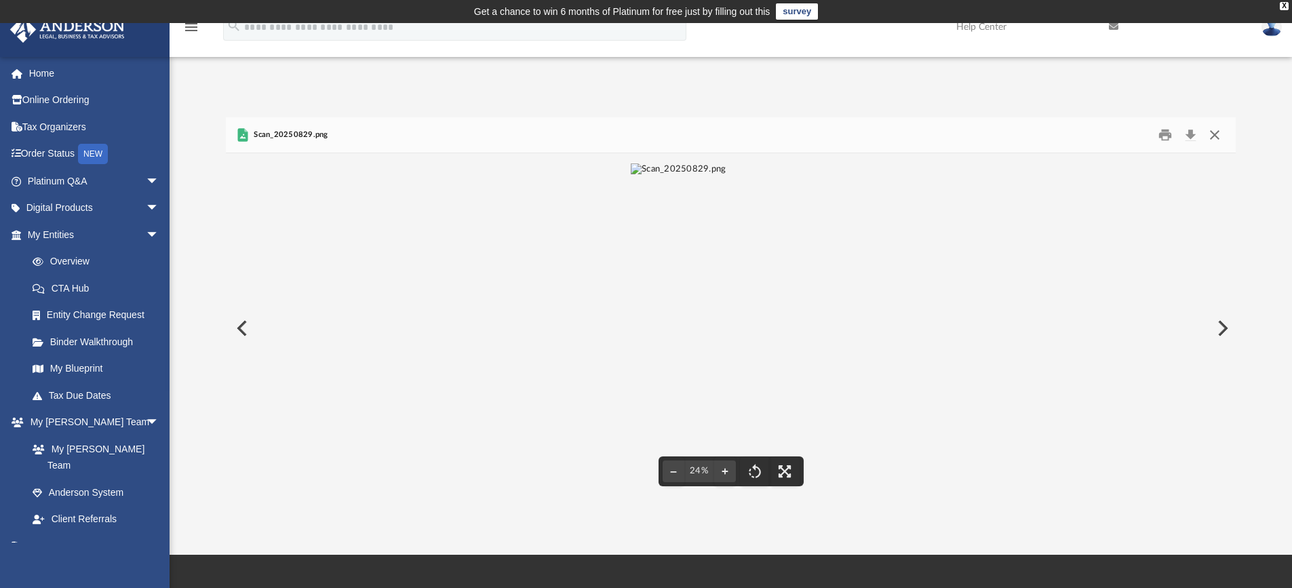
click at [1217, 140] on button "Close" at bounding box center [1214, 135] width 24 height 21
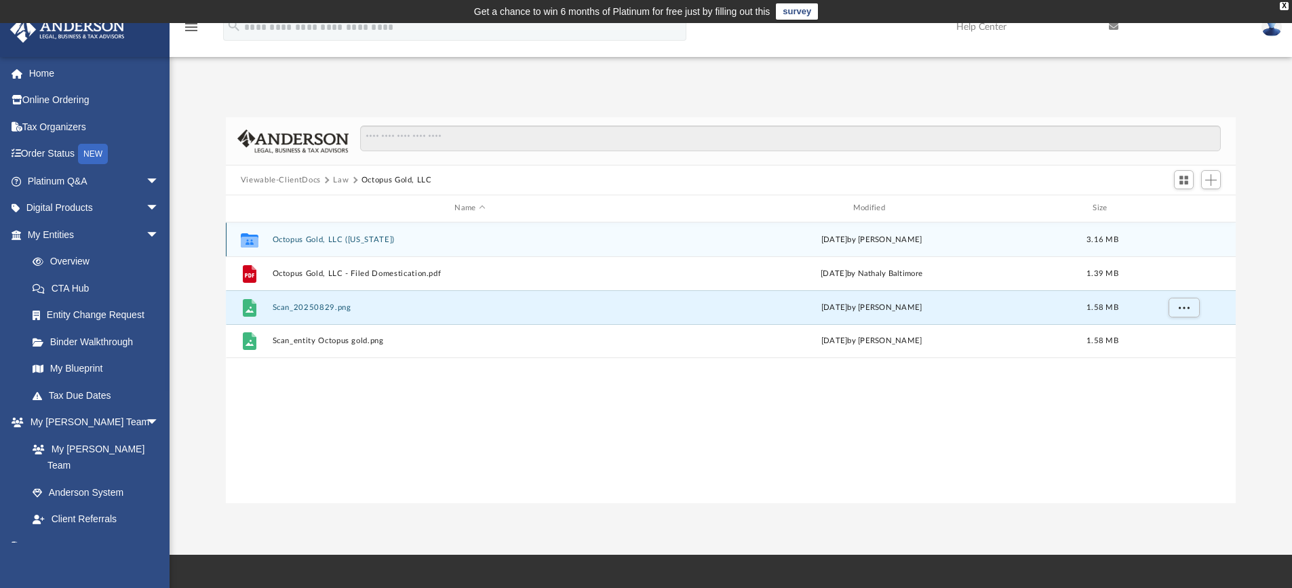
click at [346, 241] on button "Octopus Gold, LLC (Florida)" at bounding box center [469, 239] width 395 height 9
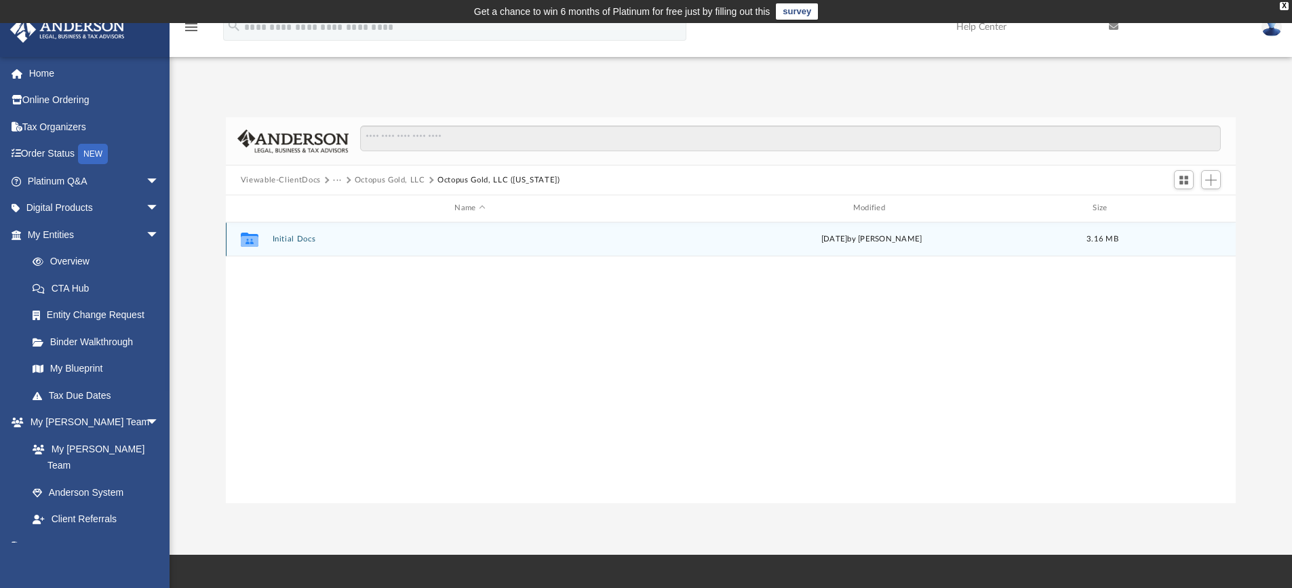
click at [301, 241] on button "Initial Docs" at bounding box center [469, 239] width 395 height 9
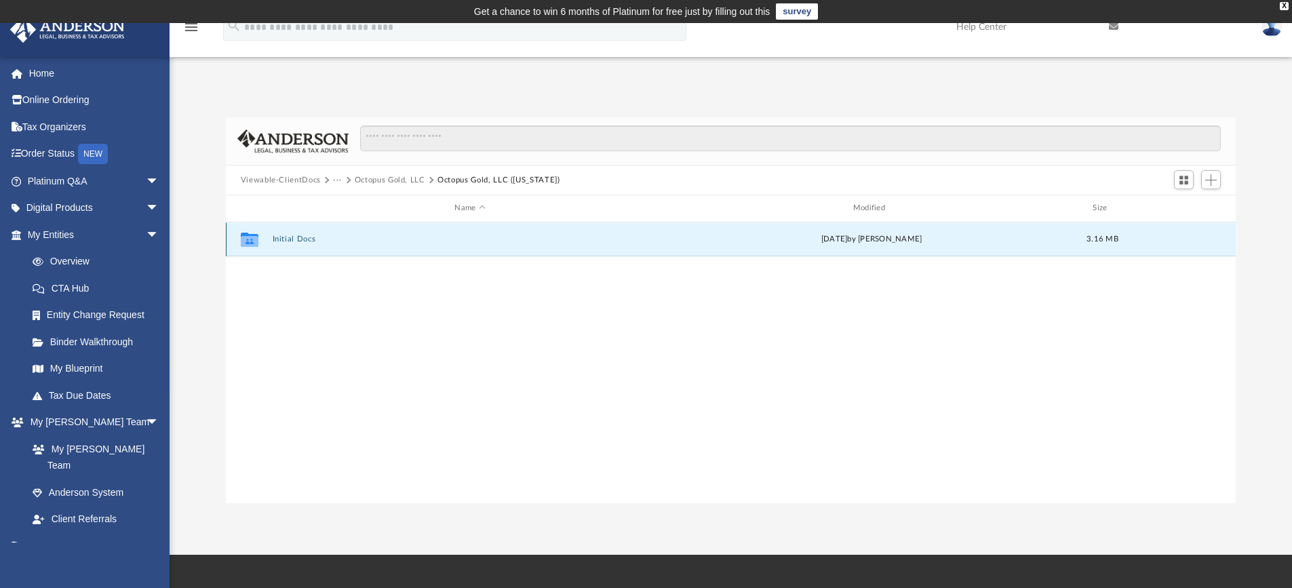
click at [301, 241] on button "Initial Docs" at bounding box center [469, 239] width 395 height 9
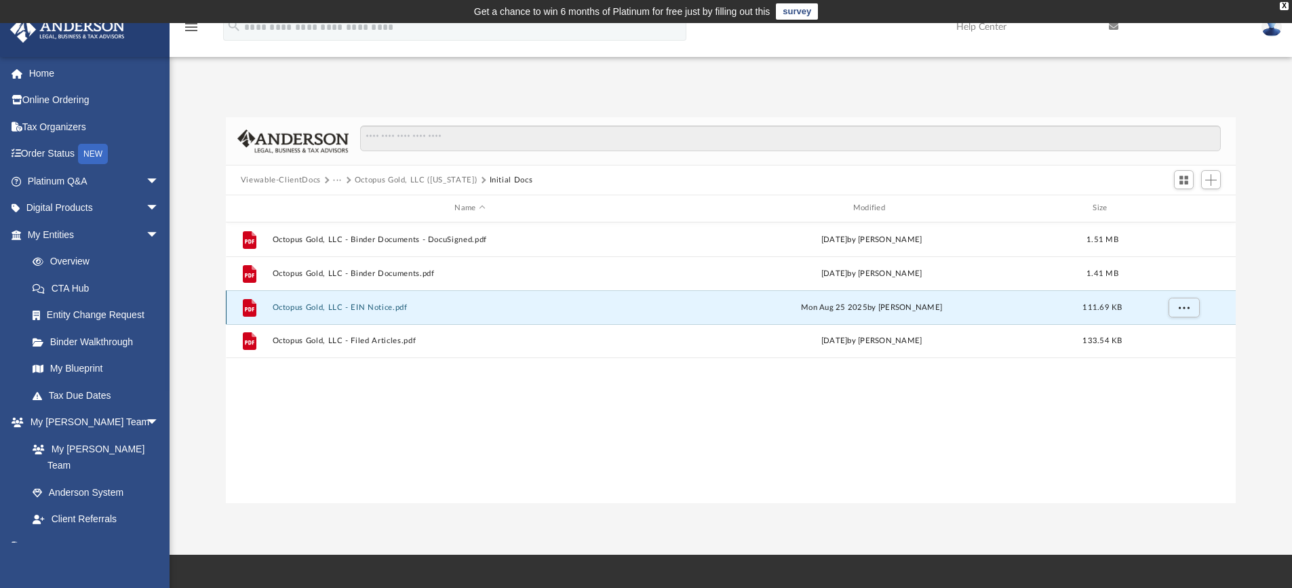
click at [361, 311] on button "Octopus Gold, LLC - EIN Notice.pdf" at bounding box center [469, 307] width 395 height 9
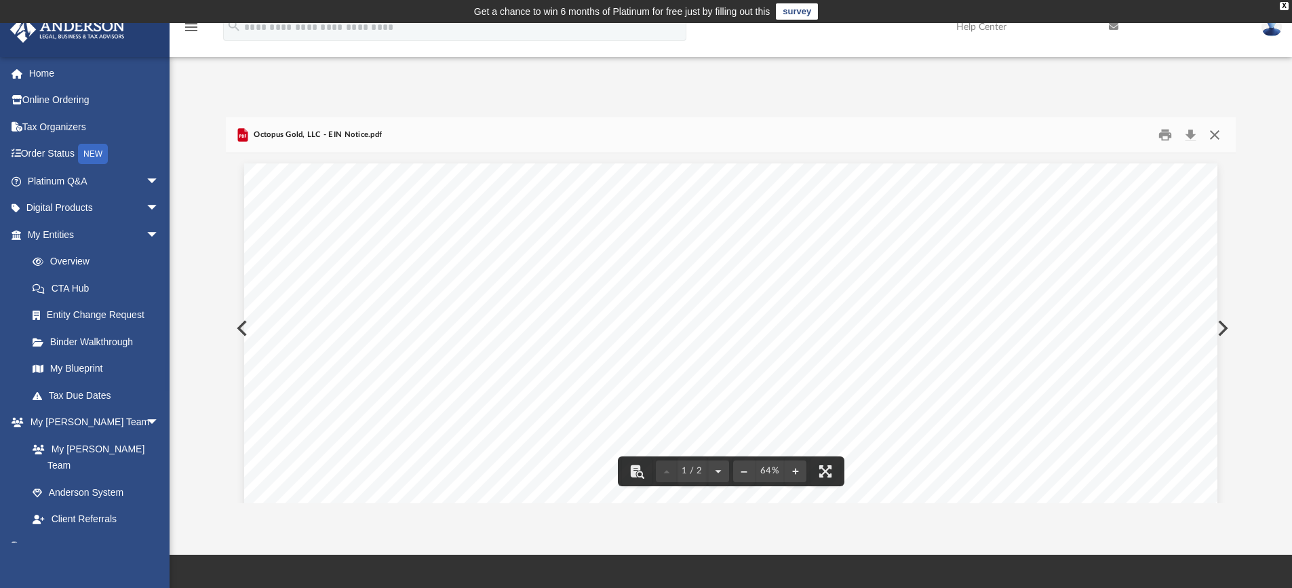
click at [1217, 133] on button "Close" at bounding box center [1214, 135] width 24 height 21
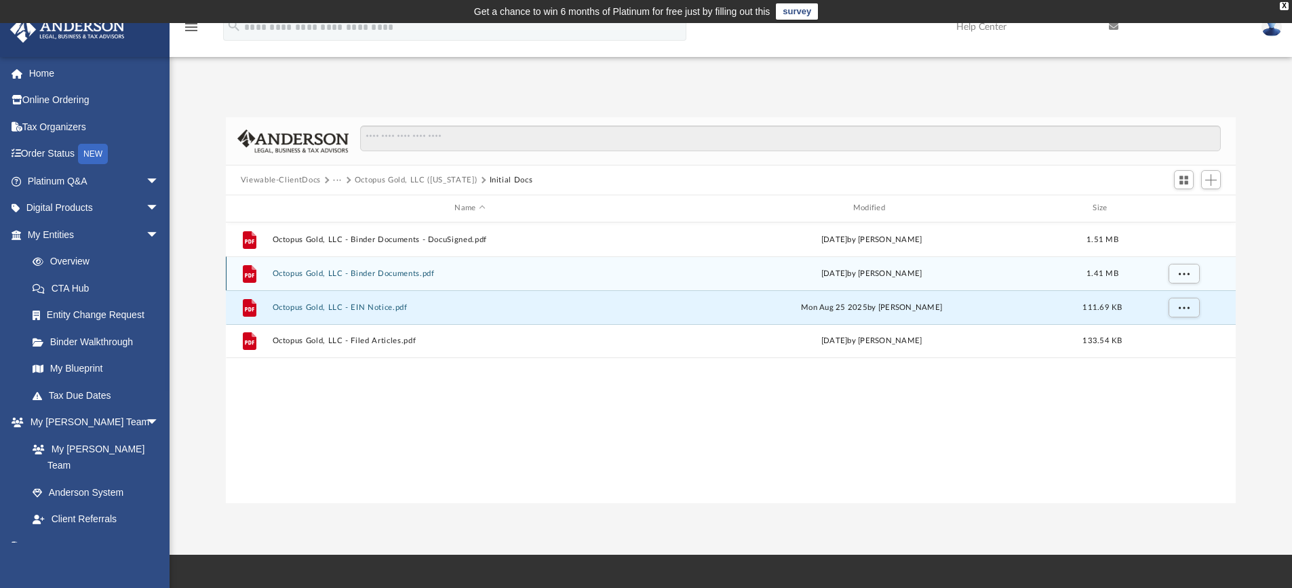
click at [444, 274] on button "Octopus Gold, LLC - Binder Documents.pdf" at bounding box center [469, 273] width 395 height 9
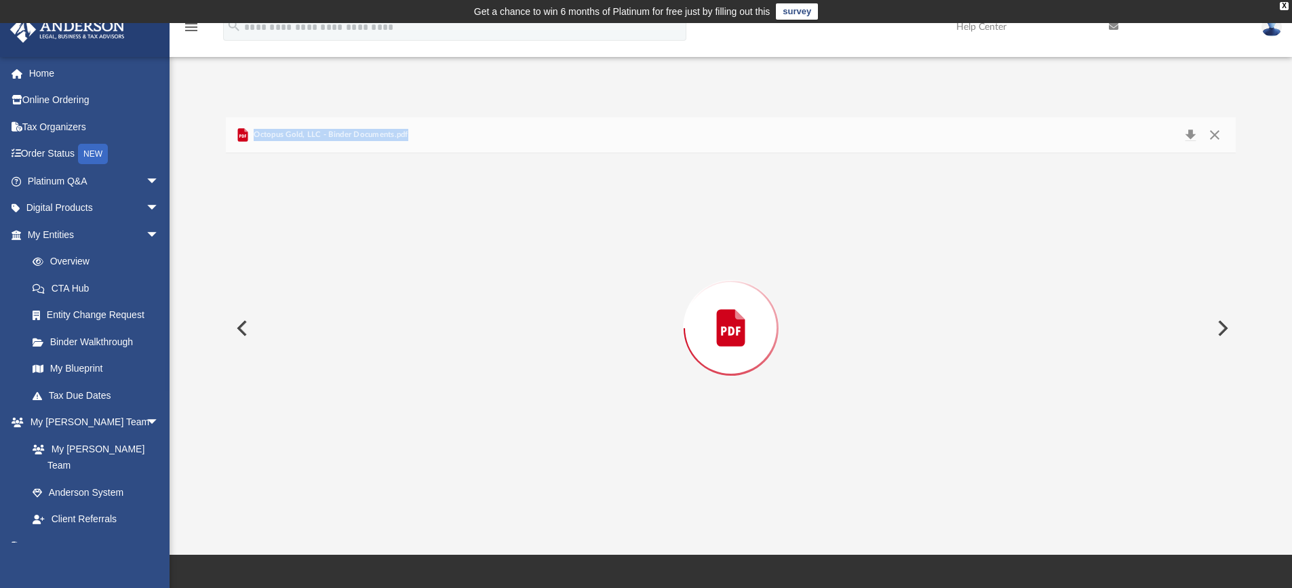
click at [444, 274] on div "Preview" at bounding box center [731, 328] width 1010 height 350
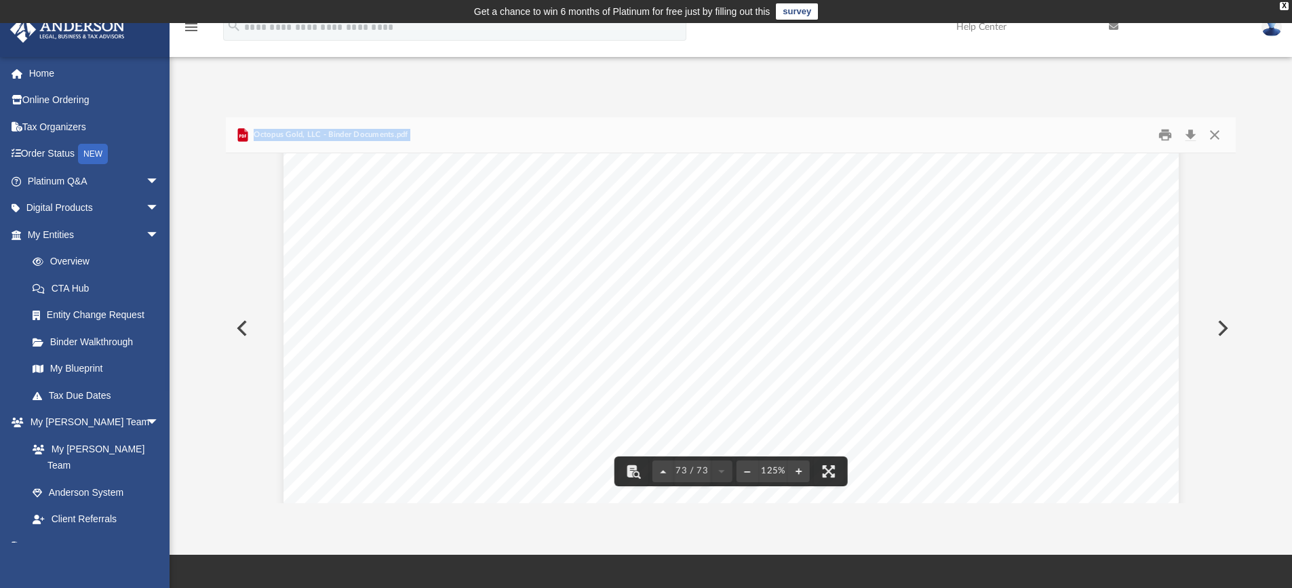
scroll to position [65801, 0]
click at [1214, 136] on button "Close" at bounding box center [1214, 135] width 24 height 21
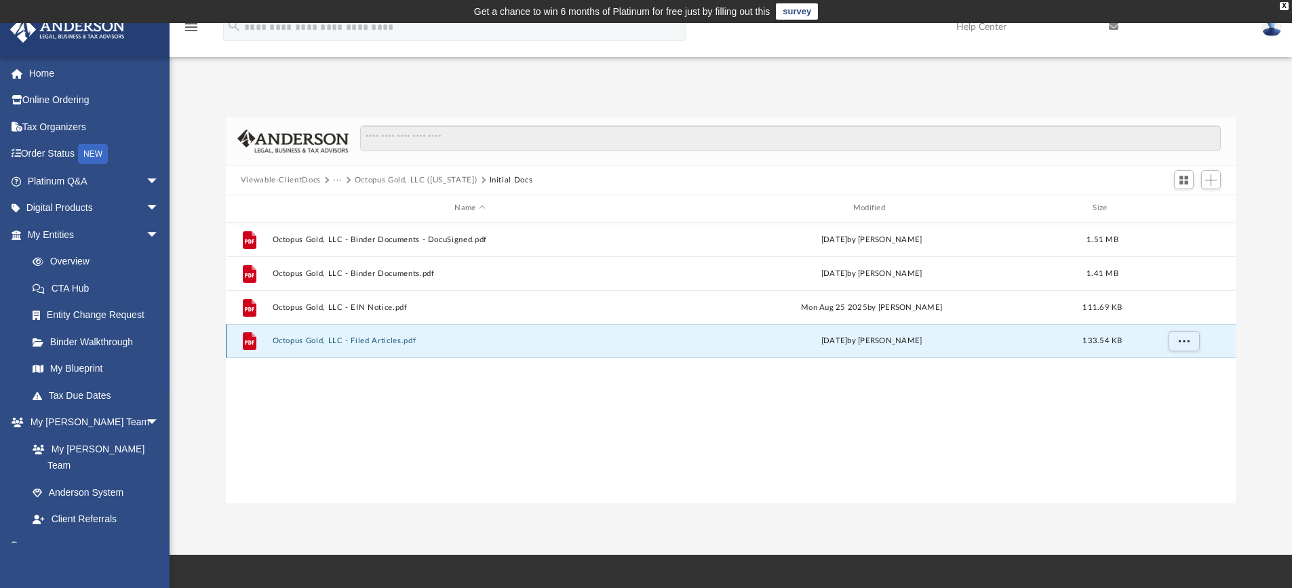
click at [367, 340] on button "Octopus Gold, LLC - Filed Articles.pdf" at bounding box center [469, 340] width 395 height 9
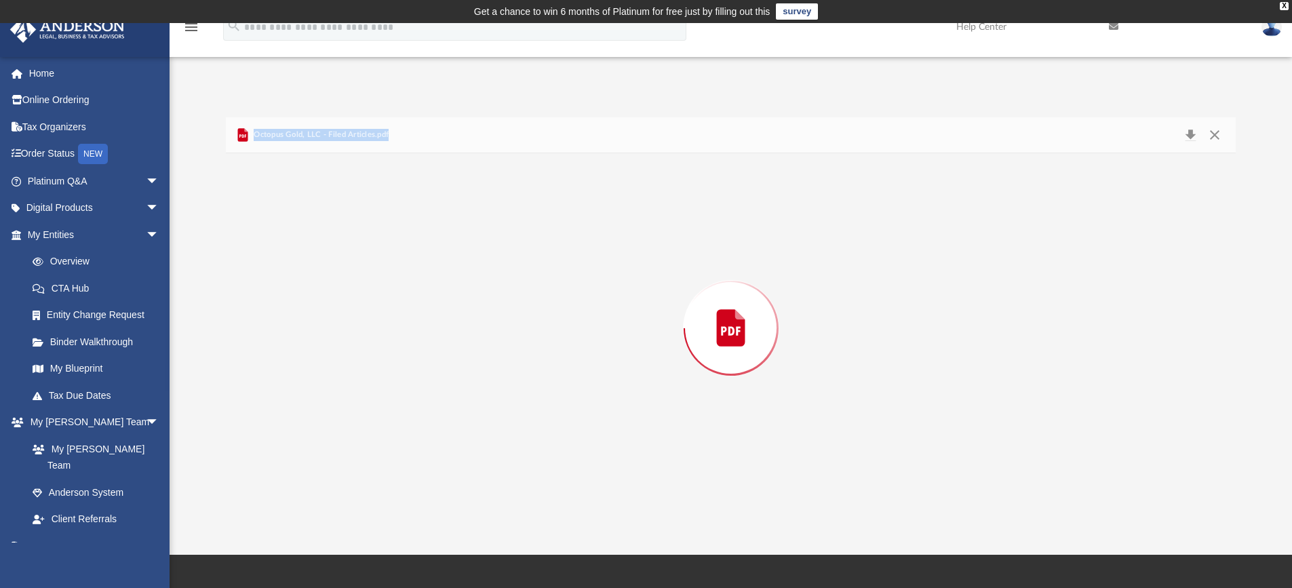
click at [367, 340] on div "Preview" at bounding box center [731, 328] width 1010 height 350
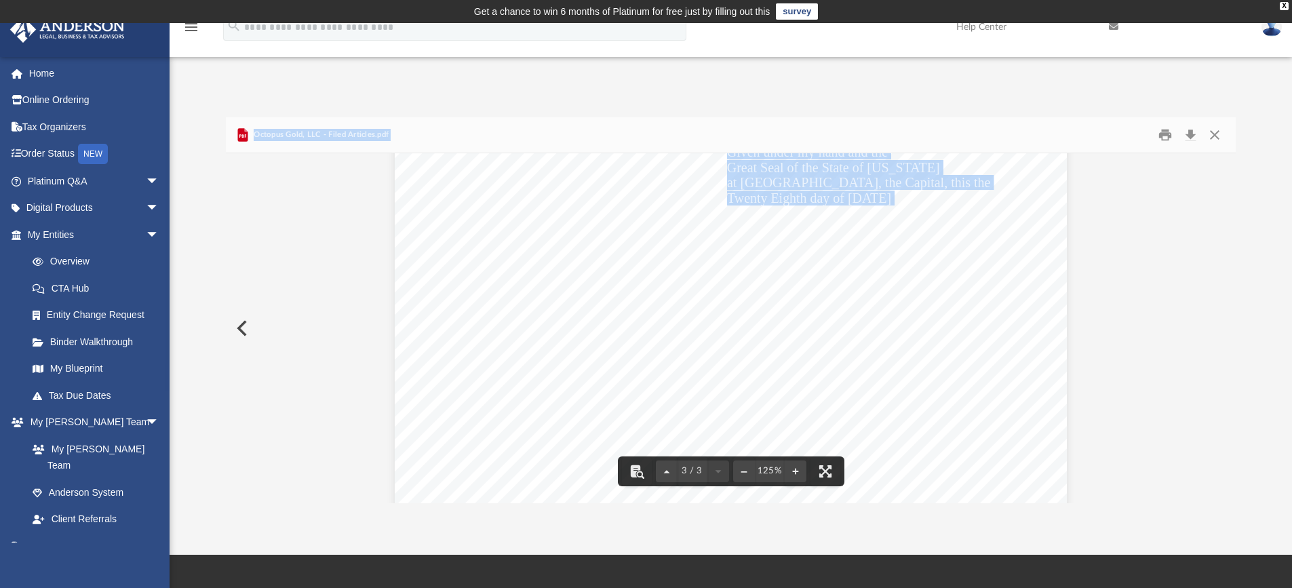
scroll to position [2453, 0]
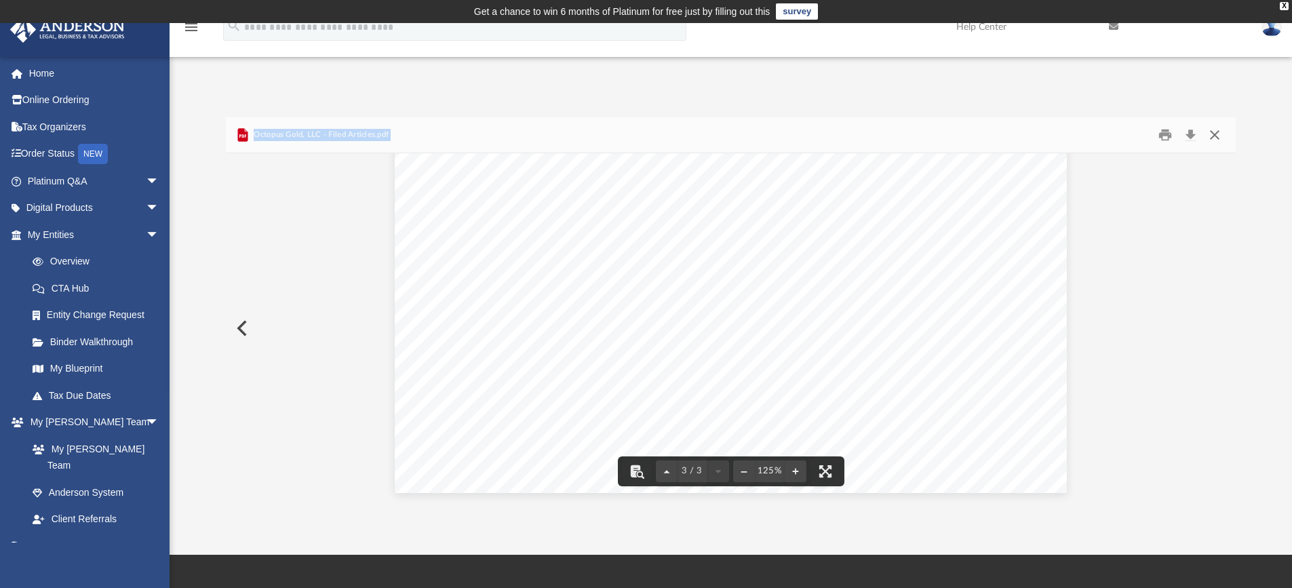
click at [1213, 139] on button "Close" at bounding box center [1214, 135] width 24 height 21
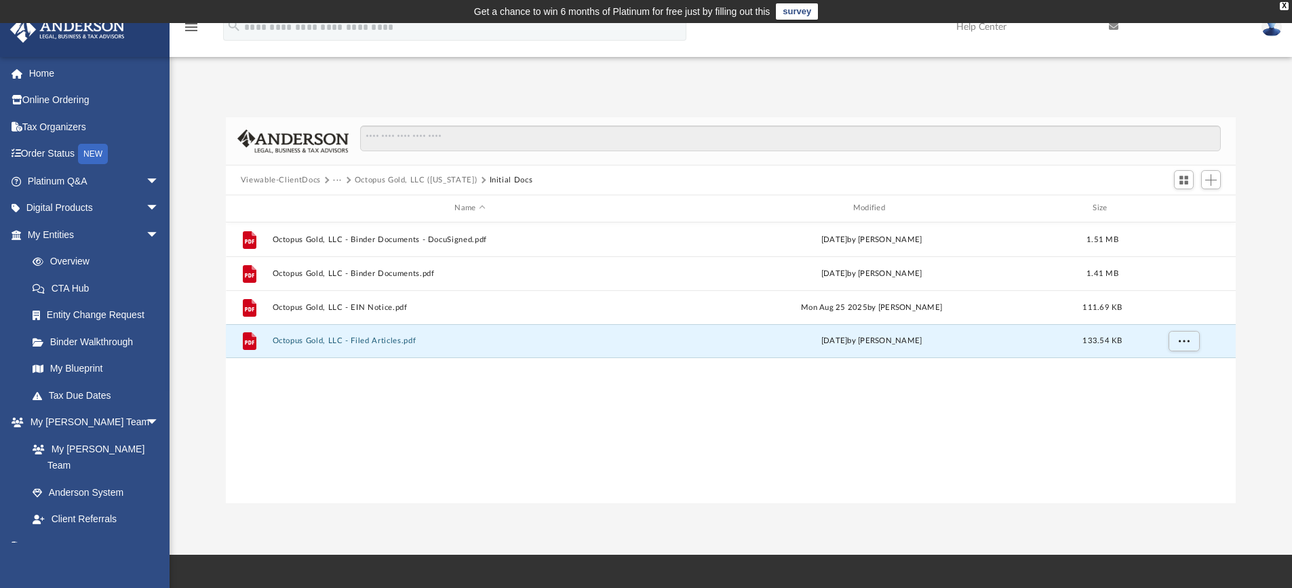
click at [271, 182] on button "Viewable-ClientDocs" at bounding box center [281, 180] width 80 height 12
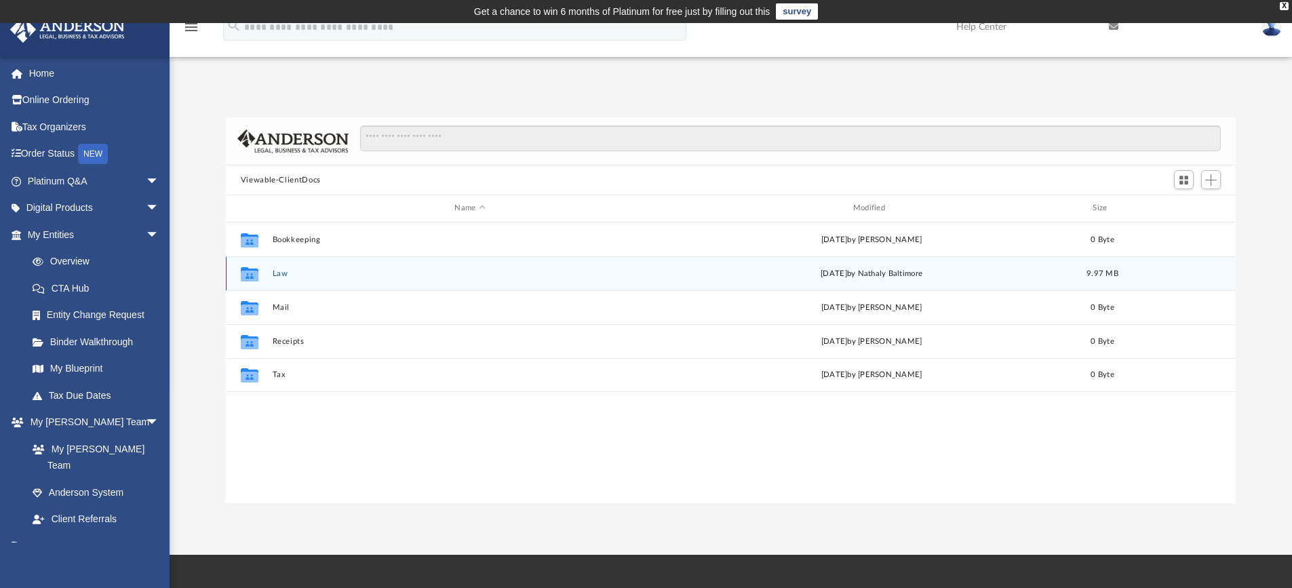
click at [825, 275] on span "yesterday" at bounding box center [834, 272] width 26 height 7
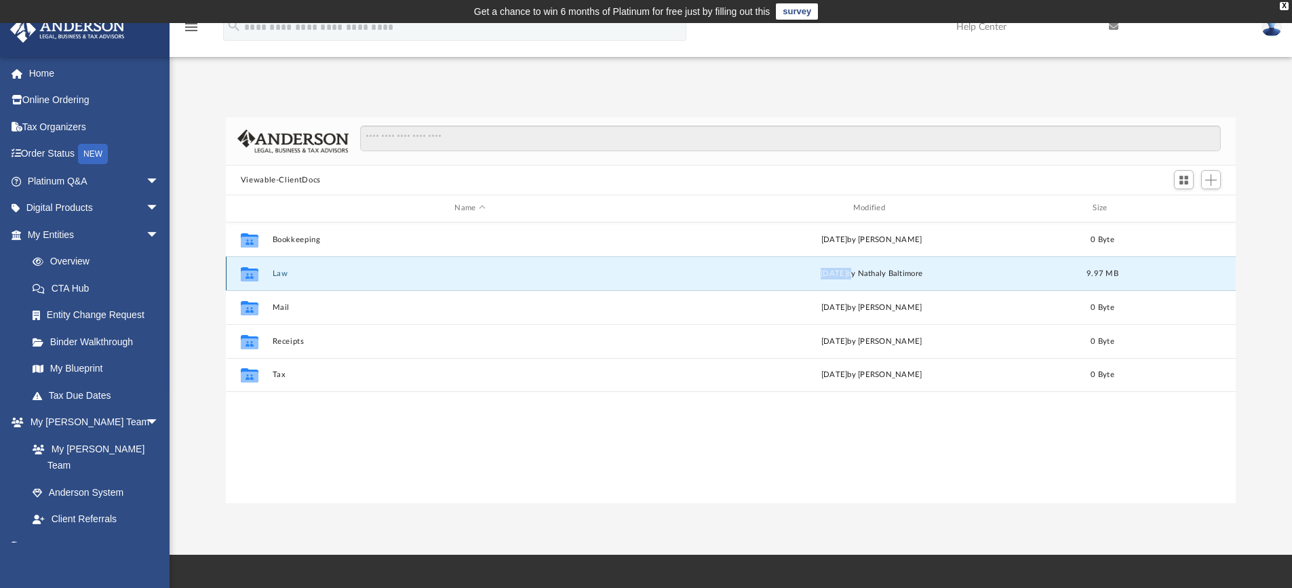
click at [281, 271] on button "Law" at bounding box center [469, 273] width 395 height 9
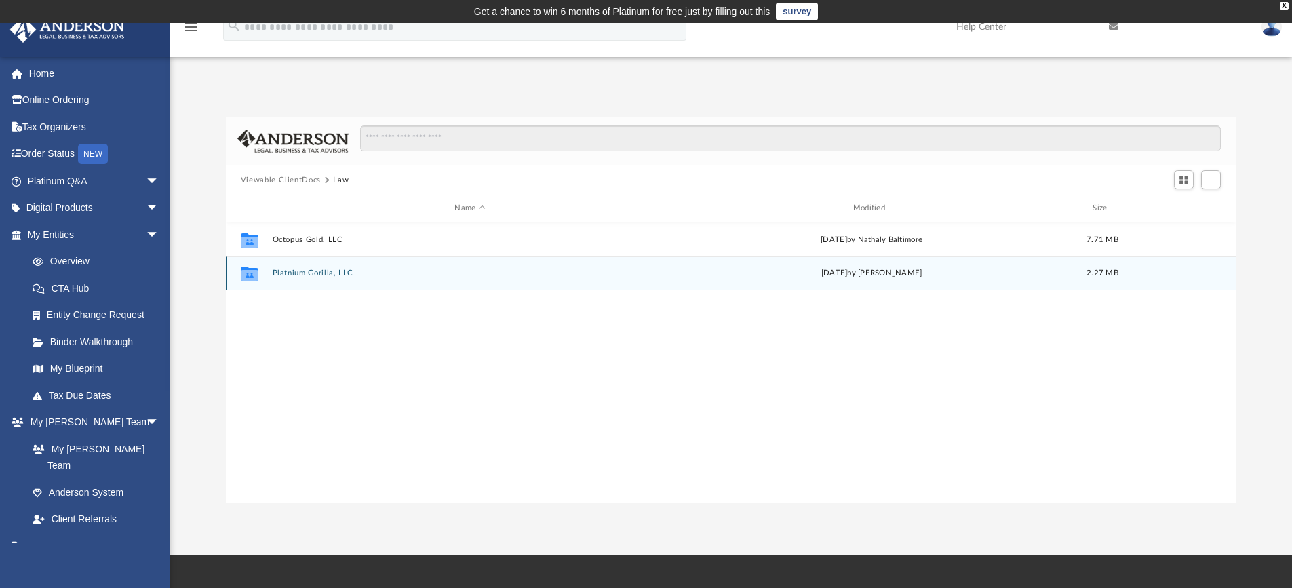
click at [737, 283] on div "Collaborated Folder Platnium Gorilla, LLC Fri Aug 29 2025 by Marielle Palivino …" at bounding box center [731, 273] width 1010 height 34
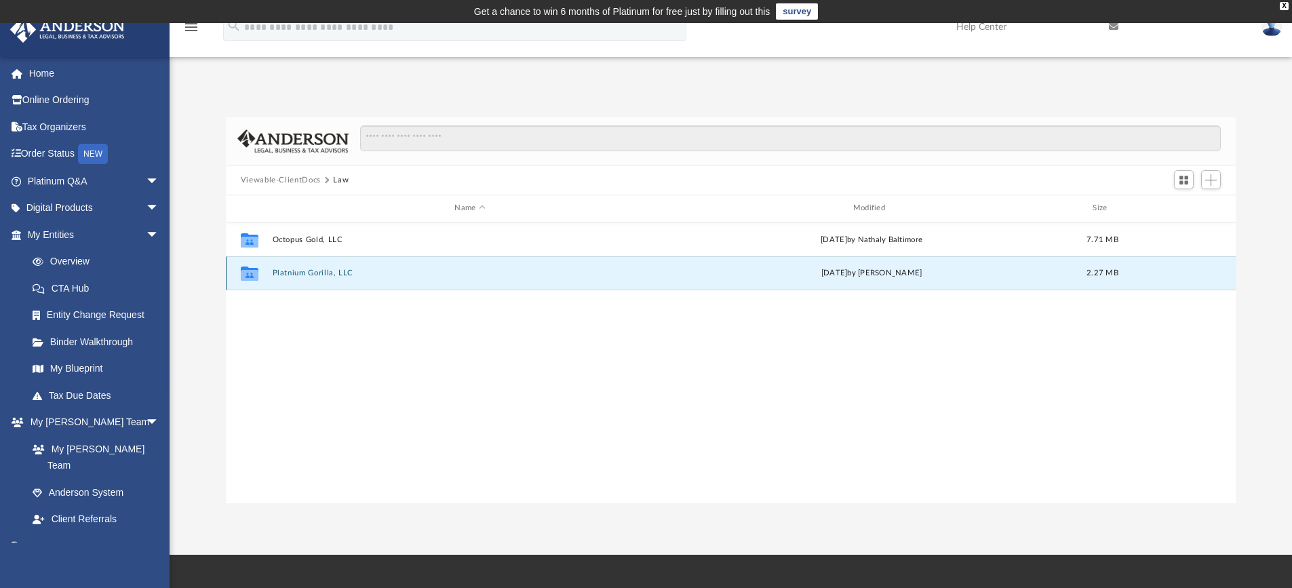
click at [295, 275] on button "Platnium Gorilla, LLC" at bounding box center [469, 273] width 395 height 9
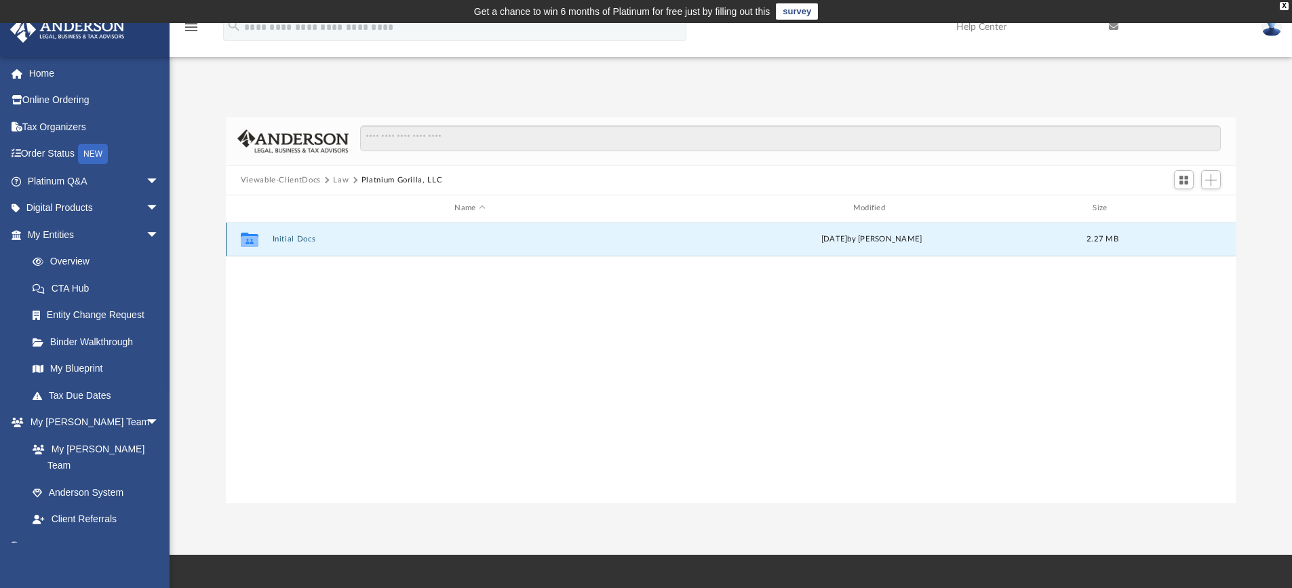
click at [294, 240] on button "Initial Docs" at bounding box center [469, 239] width 395 height 9
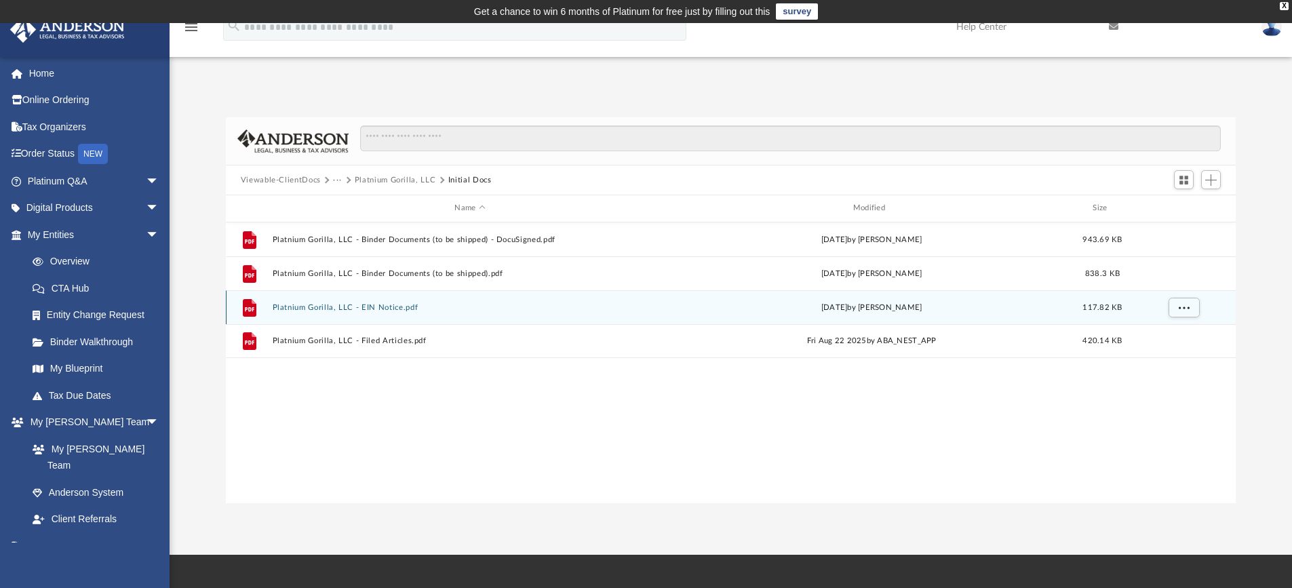
click at [382, 306] on button "Platnium Gorilla, LLC - EIN Notice.pdf" at bounding box center [469, 307] width 395 height 9
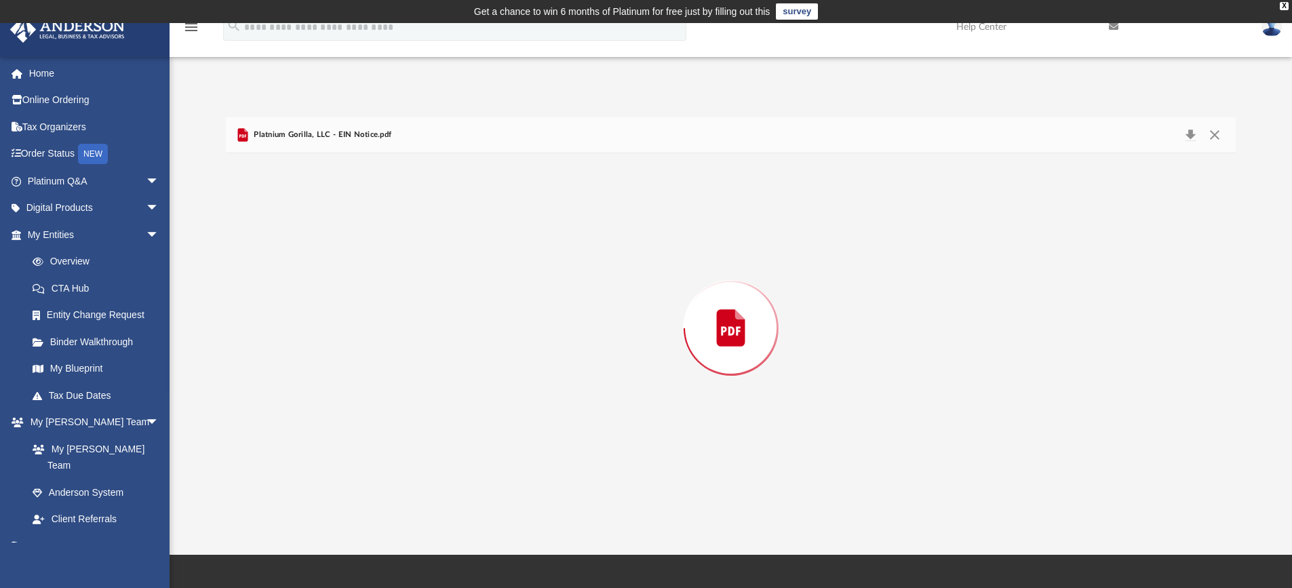
click at [382, 306] on div "Preview" at bounding box center [731, 328] width 1010 height 350
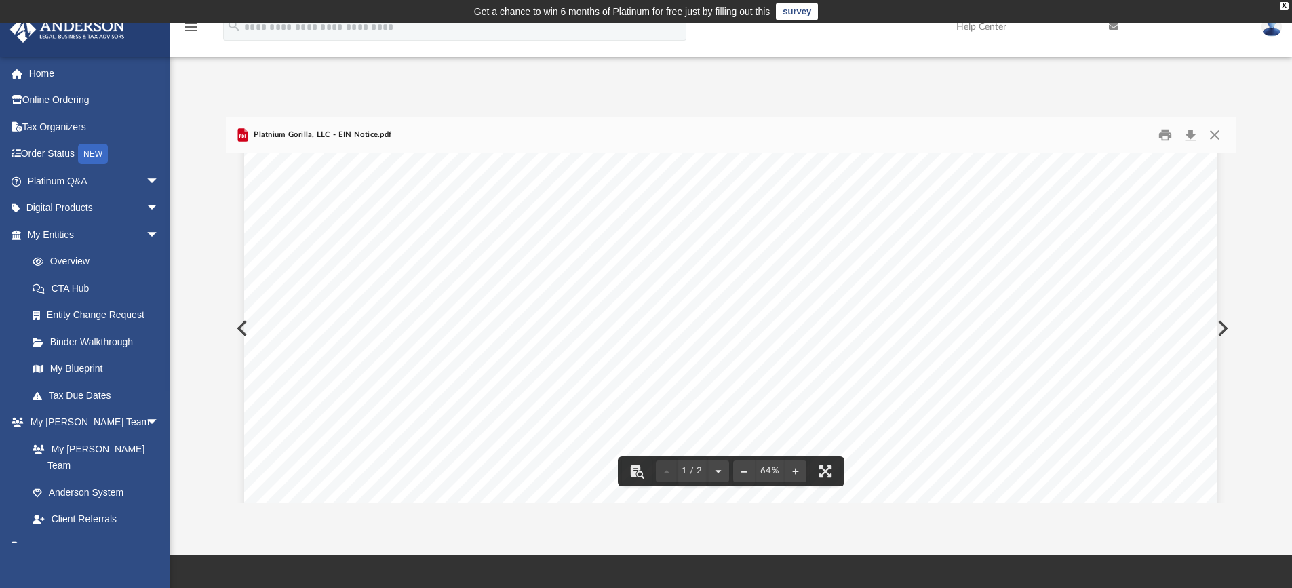
scroll to position [203, 0]
click at [1221, 132] on button "Close" at bounding box center [1214, 135] width 24 height 21
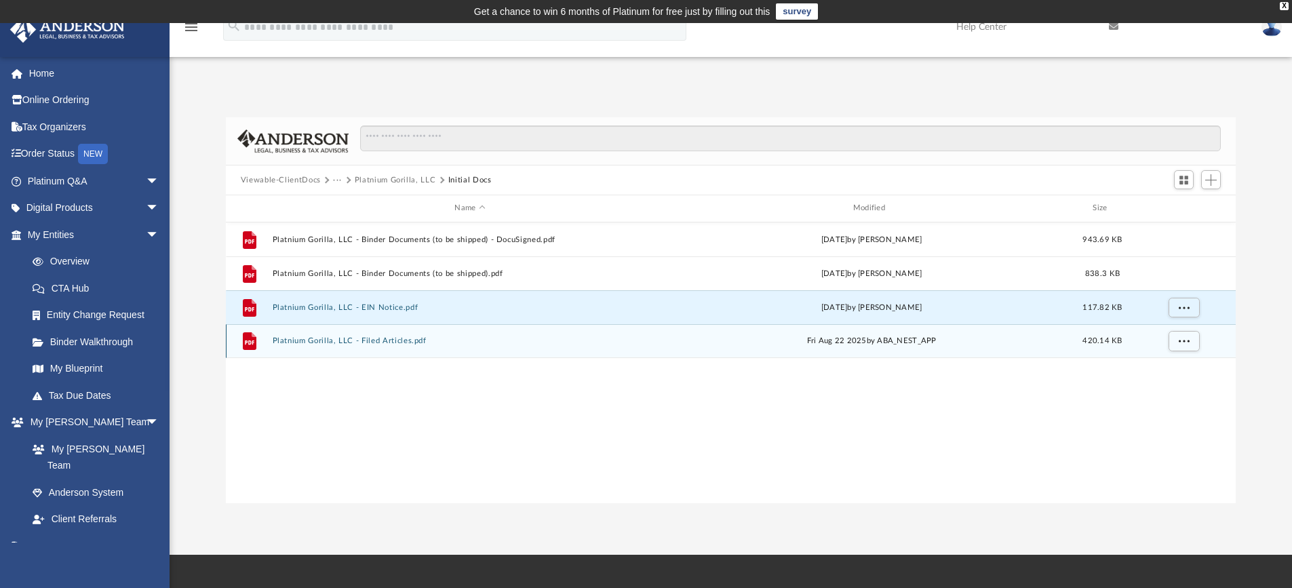
click at [405, 338] on button "Platnium Gorilla, LLC - Filed Articles.pdf" at bounding box center [469, 340] width 395 height 9
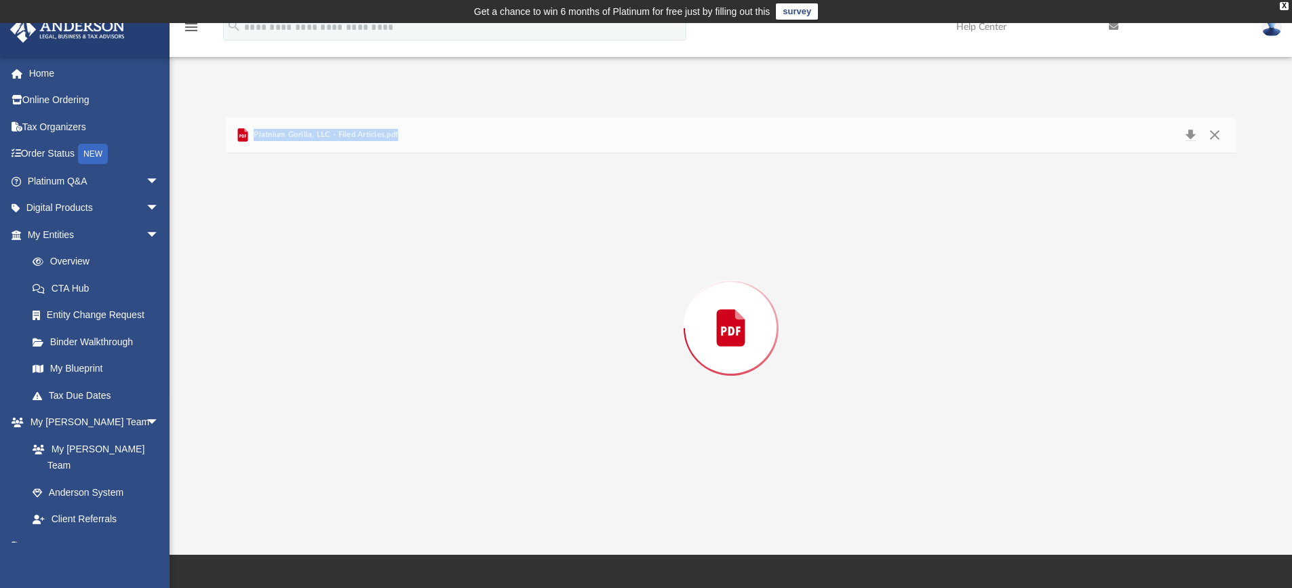
click at [405, 338] on div "Preview" at bounding box center [731, 328] width 1010 height 350
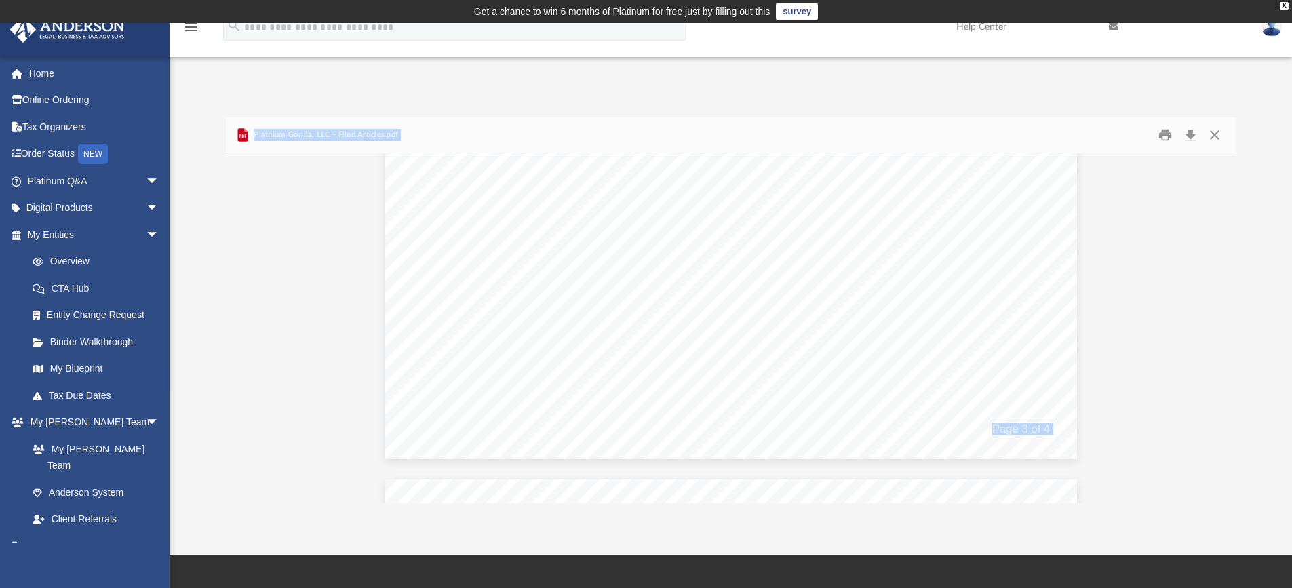
scroll to position [2227, 0]
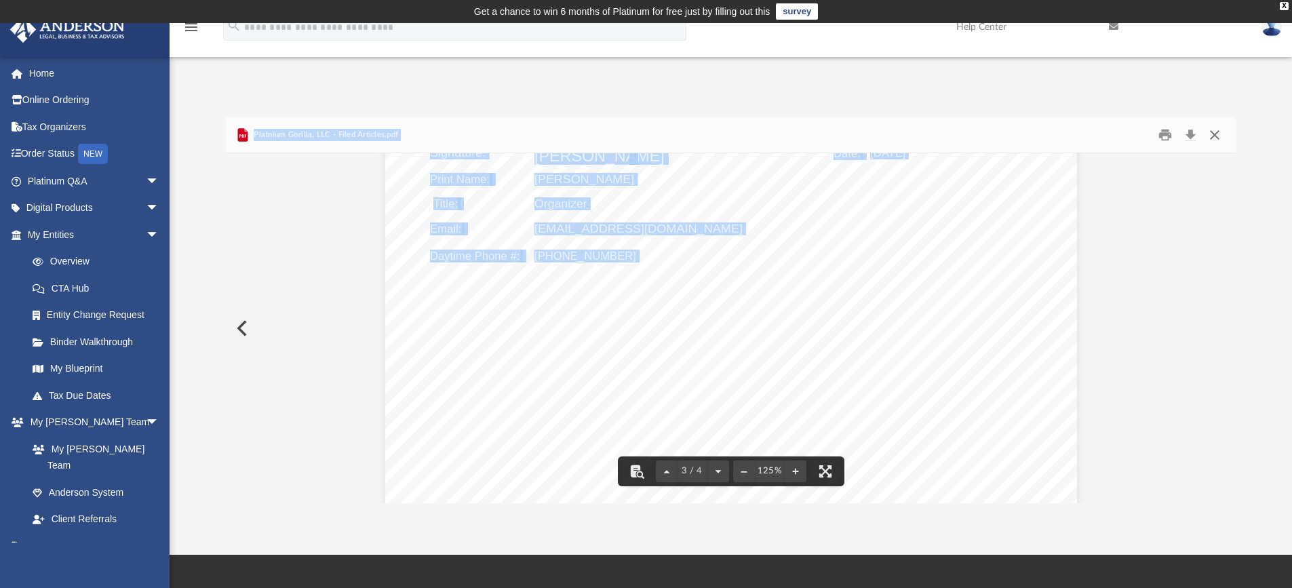
click at [1220, 136] on button "Close" at bounding box center [1214, 135] width 24 height 21
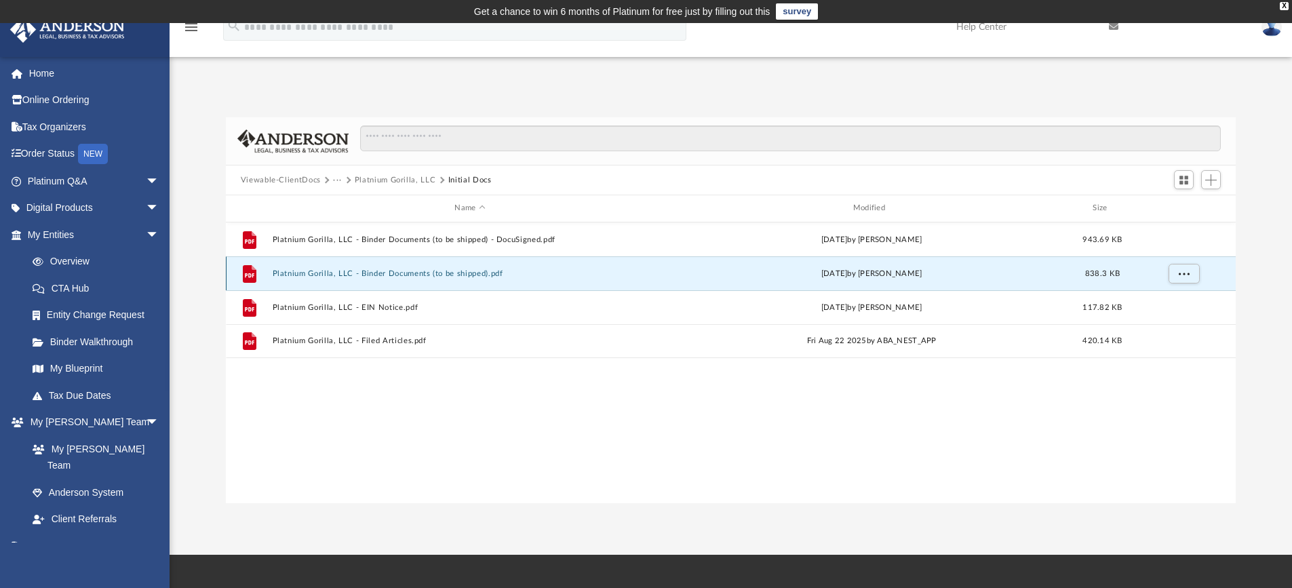
click at [457, 273] on button "Platnium Gorilla, LLC - Binder Documents (to be shipped).pdf" at bounding box center [469, 273] width 395 height 9
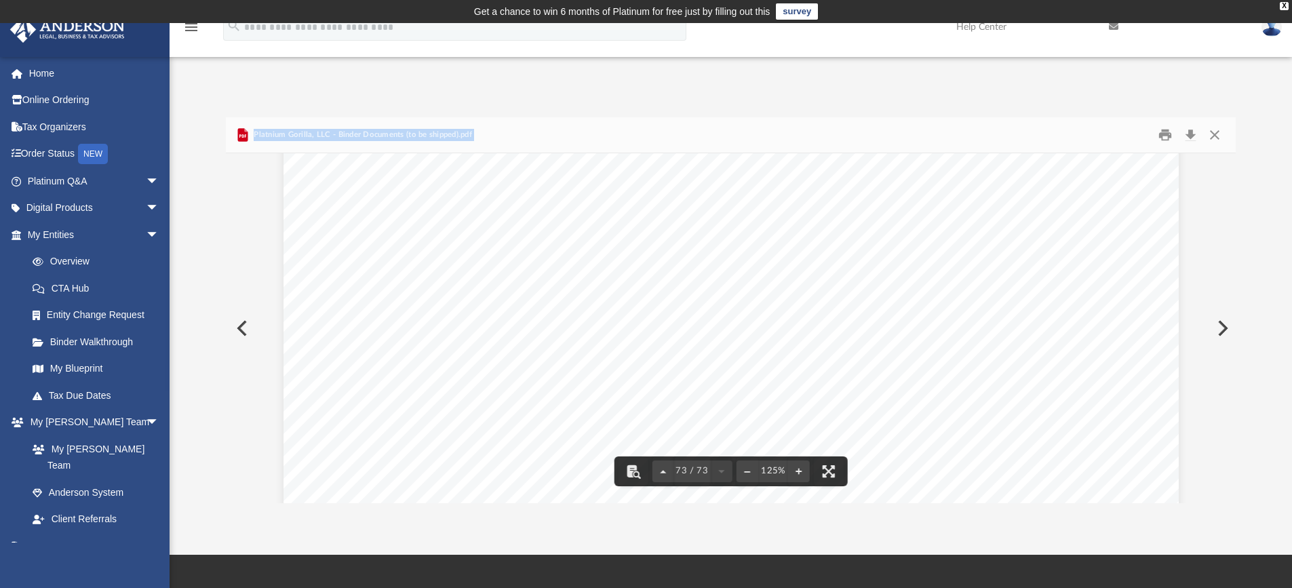
scroll to position [66072, 0]
click at [1211, 133] on button "Close" at bounding box center [1214, 135] width 24 height 21
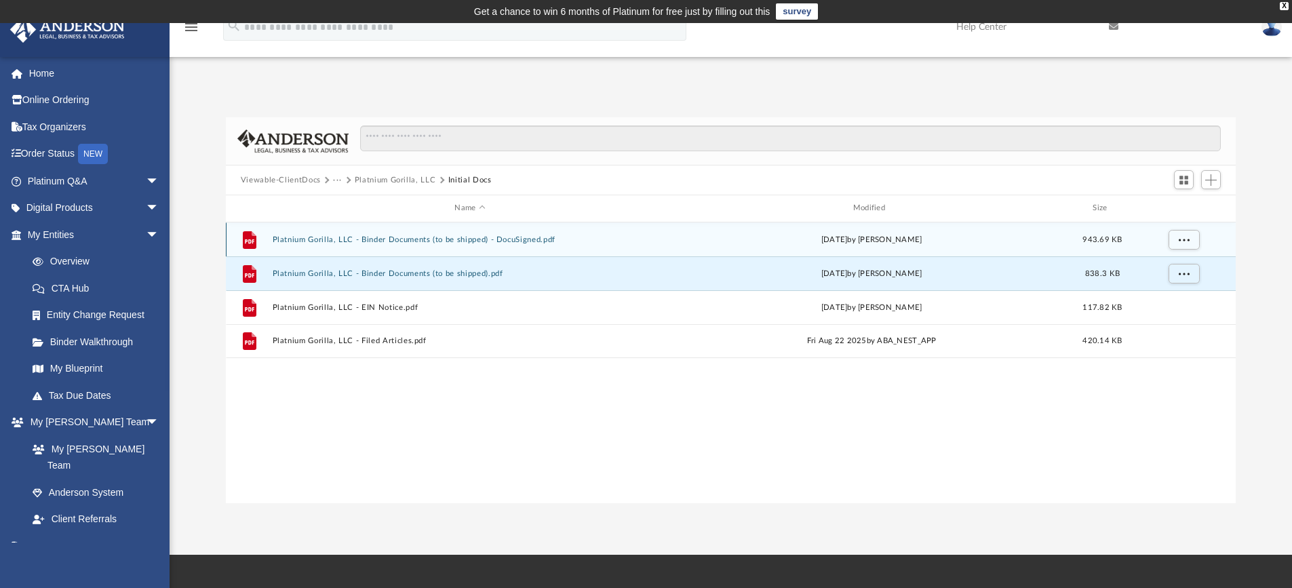
click at [512, 242] on button "Platnium Gorilla, LLC - Binder Documents (to be shipped) - DocuSigned.pdf" at bounding box center [469, 239] width 395 height 9
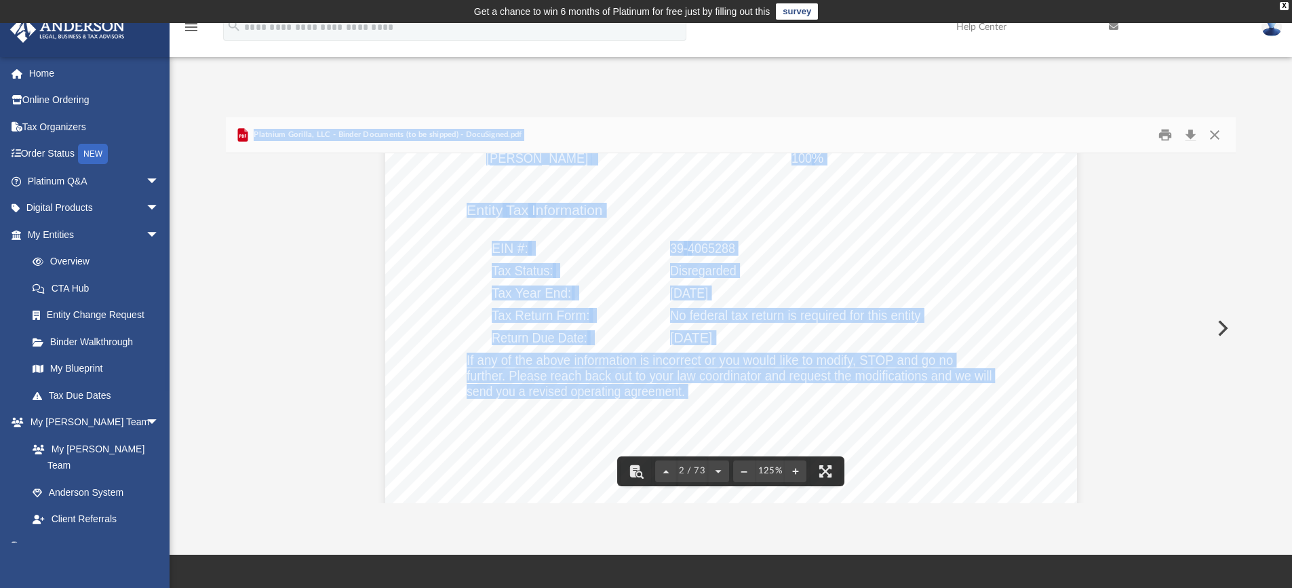
scroll to position [1424, 0]
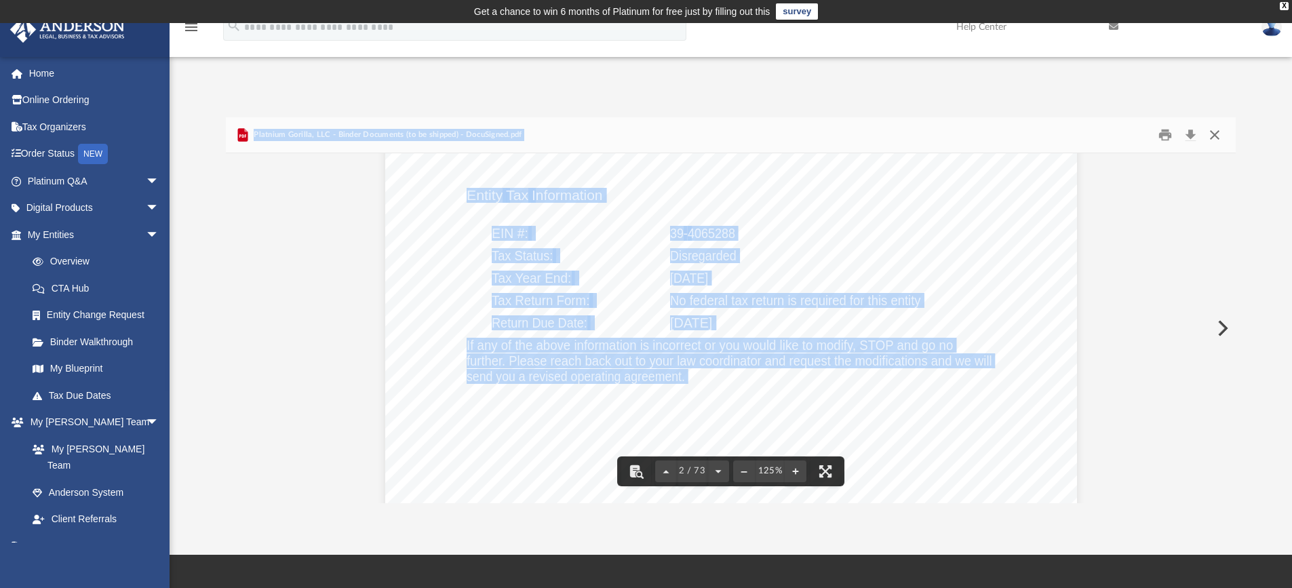
click at [1213, 130] on button "Close" at bounding box center [1214, 135] width 24 height 21
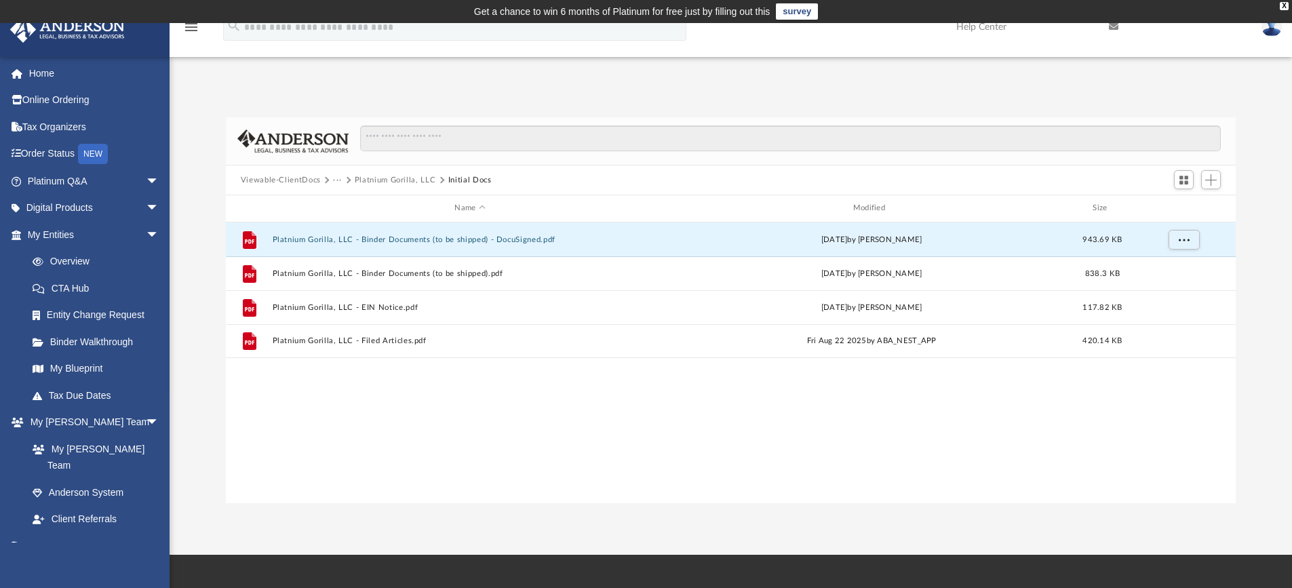
click at [455, 524] on div "App davidebess@gmail.com Sign Out davidebess@gmail.com Home Online Ordering Tax…" at bounding box center [646, 289] width 1292 height 532
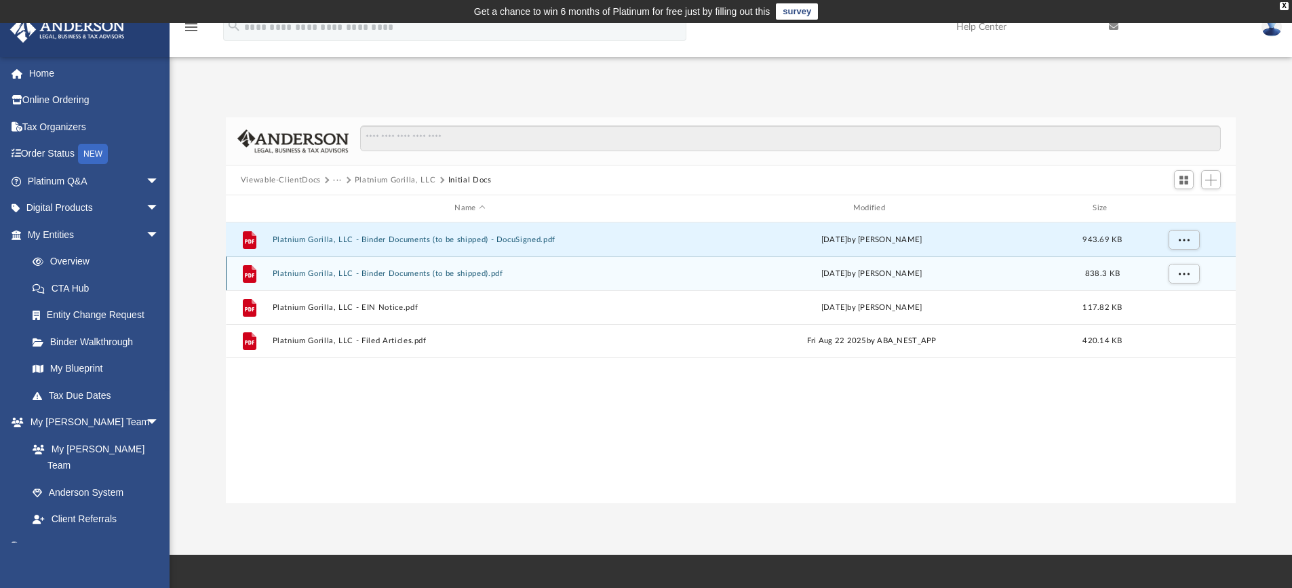
click at [489, 267] on div "File Platnium Gorilla, LLC - Binder Documents (to be shipped).pdf Fri Aug 29 20…" at bounding box center [731, 273] width 1010 height 34
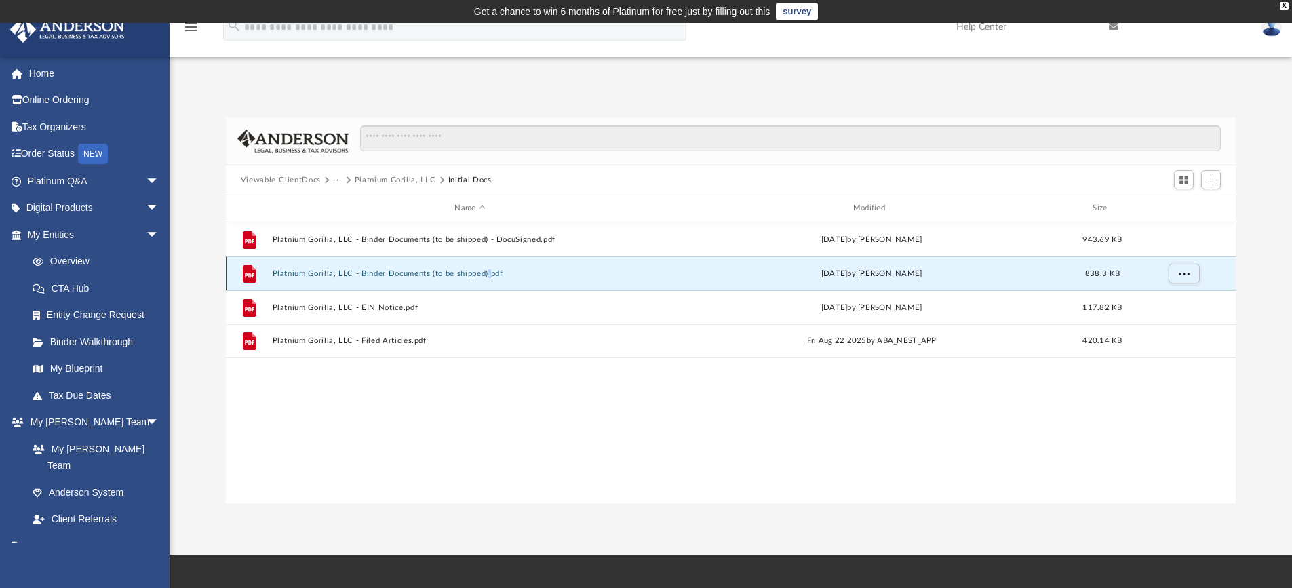
click at [489, 267] on div "File Platnium Gorilla, LLC - Binder Documents (to be shipped).pdf Fri Aug 29 20…" at bounding box center [731, 273] width 1010 height 34
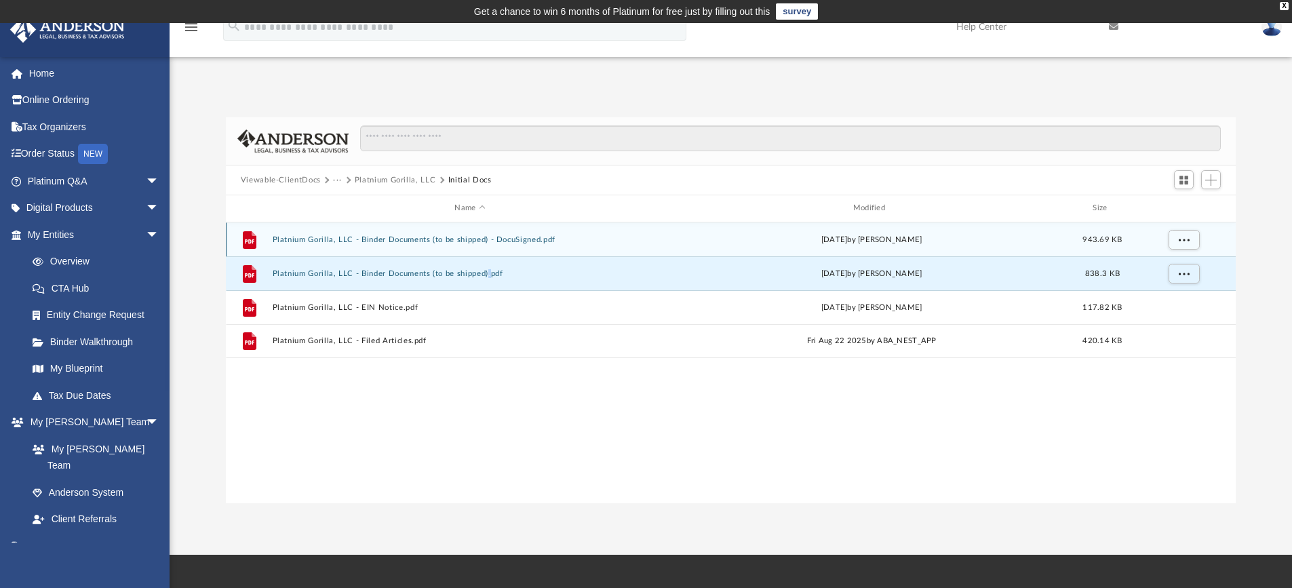
click at [495, 239] on button "Platnium Gorilla, LLC - Binder Documents (to be shipped) - DocuSigned.pdf" at bounding box center [469, 239] width 395 height 9
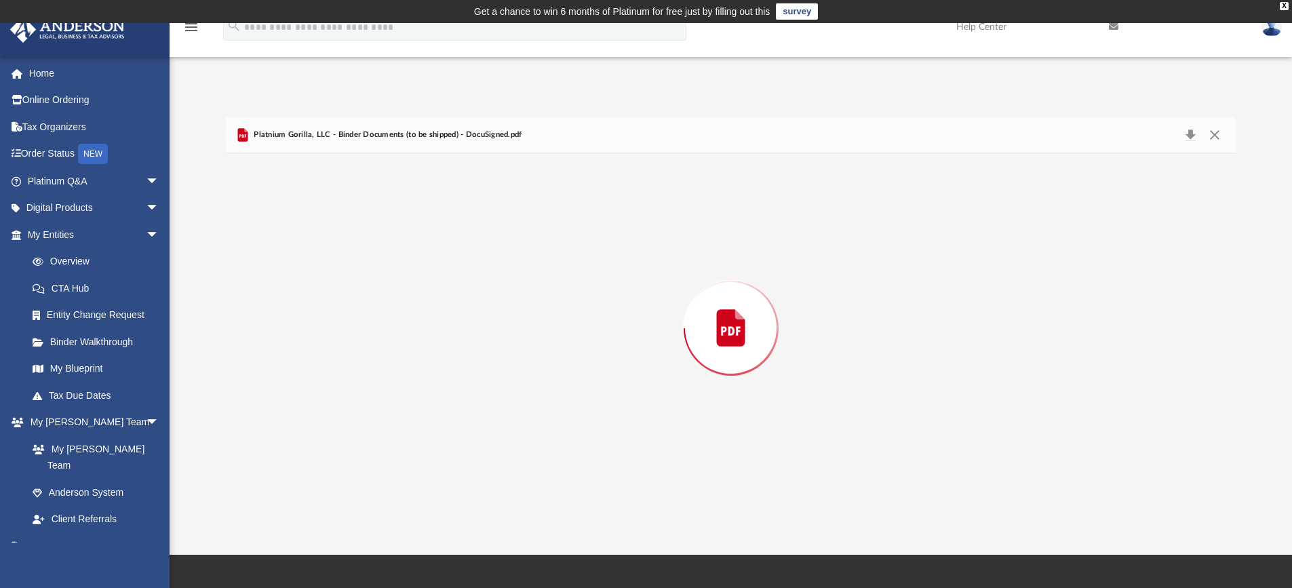
click at [495, 239] on div "Preview" at bounding box center [731, 328] width 1010 height 350
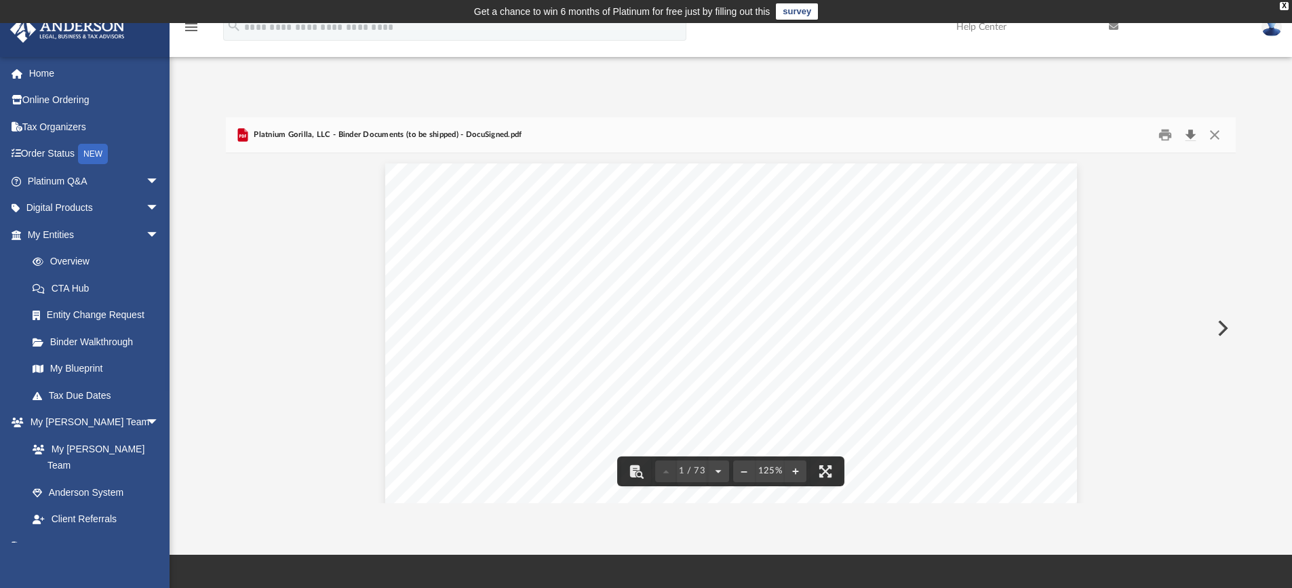
click at [1192, 137] on button "Download" at bounding box center [1190, 135] width 24 height 21
